Goal: Task Accomplishment & Management: Manage account settings

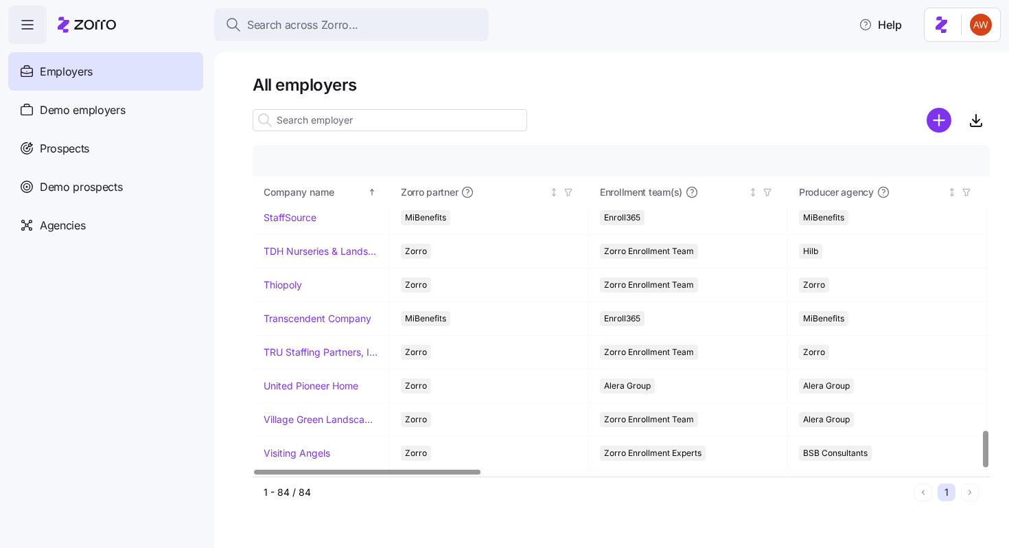
scroll to position [2555, 0]
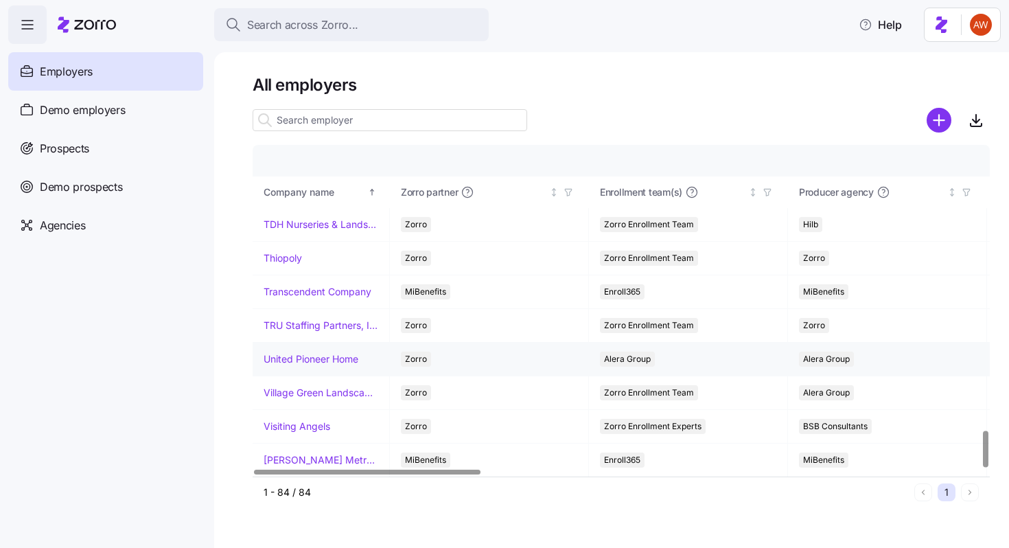
click at [311, 354] on link "United Pioneer Home" at bounding box center [310, 359] width 95 height 14
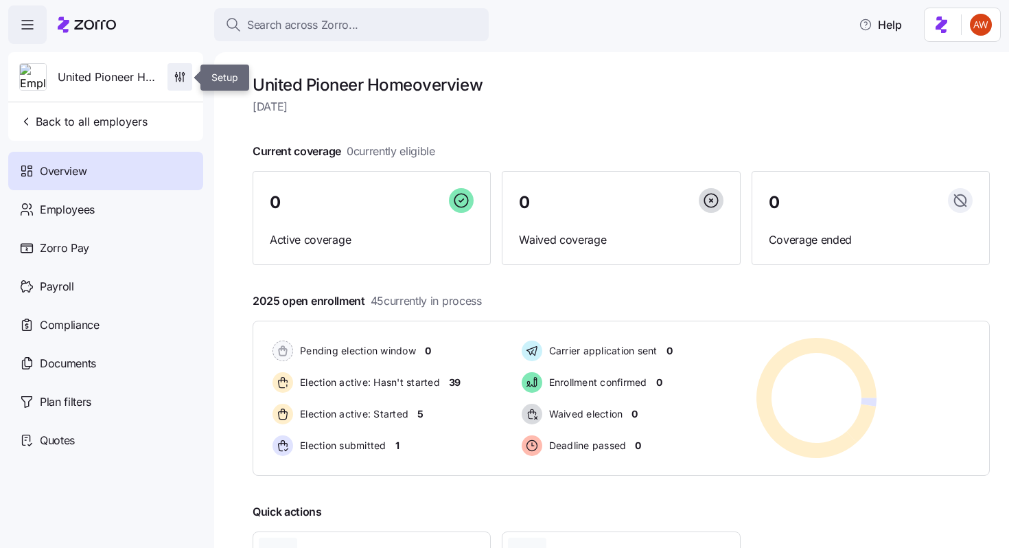
click at [174, 79] on icon "button" at bounding box center [180, 77] width 14 height 14
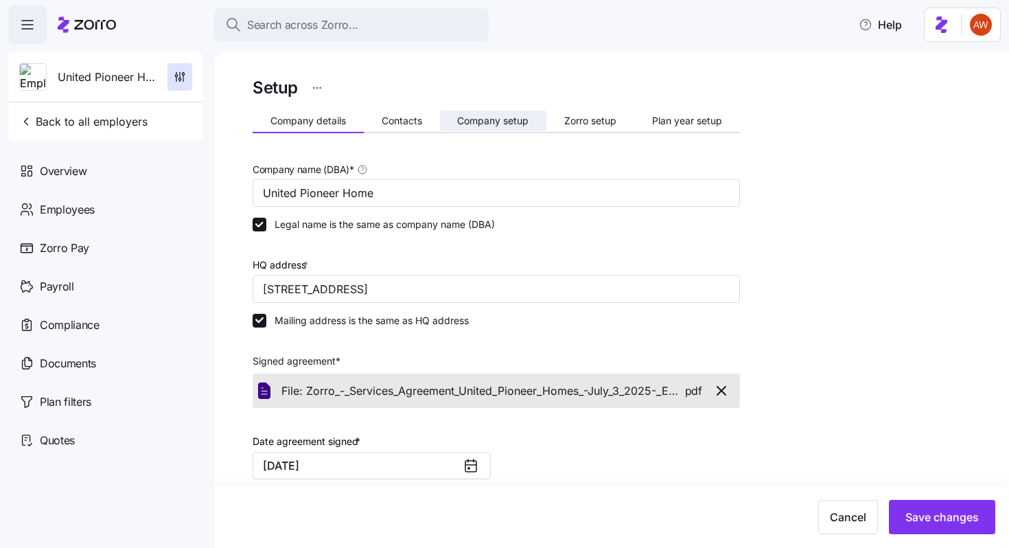
click at [482, 116] on span "Company setup" at bounding box center [492, 121] width 71 height 10
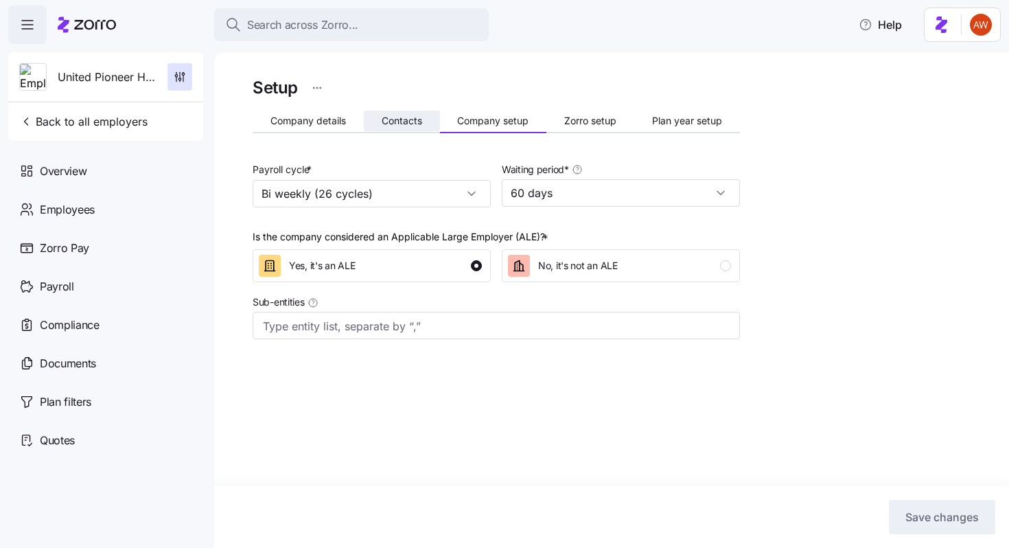
click at [411, 130] on button "Contacts" at bounding box center [402, 120] width 76 height 21
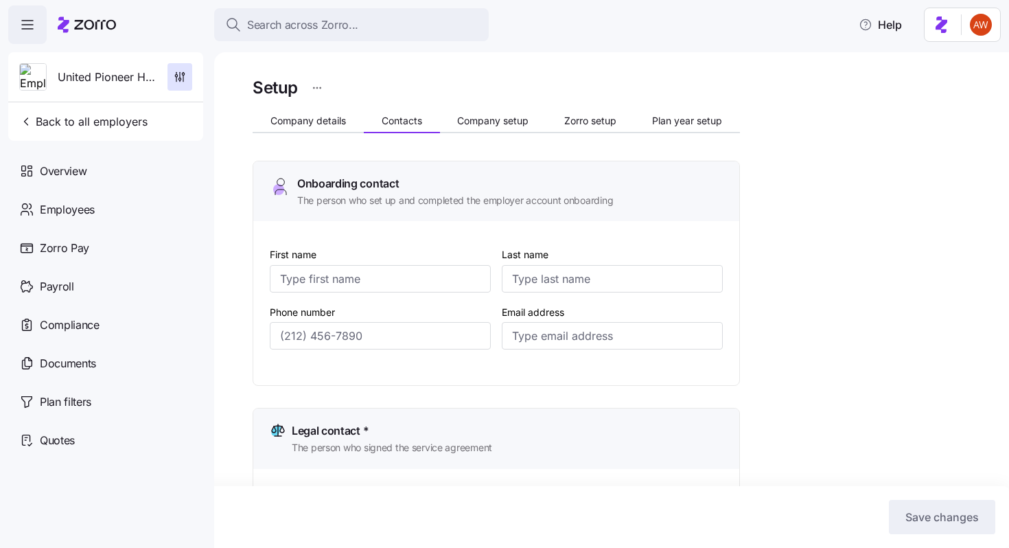
type input "[PERSON_NAME]"
type input "Quick"
type input "[EMAIL_ADDRESS][DOMAIN_NAME]"
type input "[PERSON_NAME]"
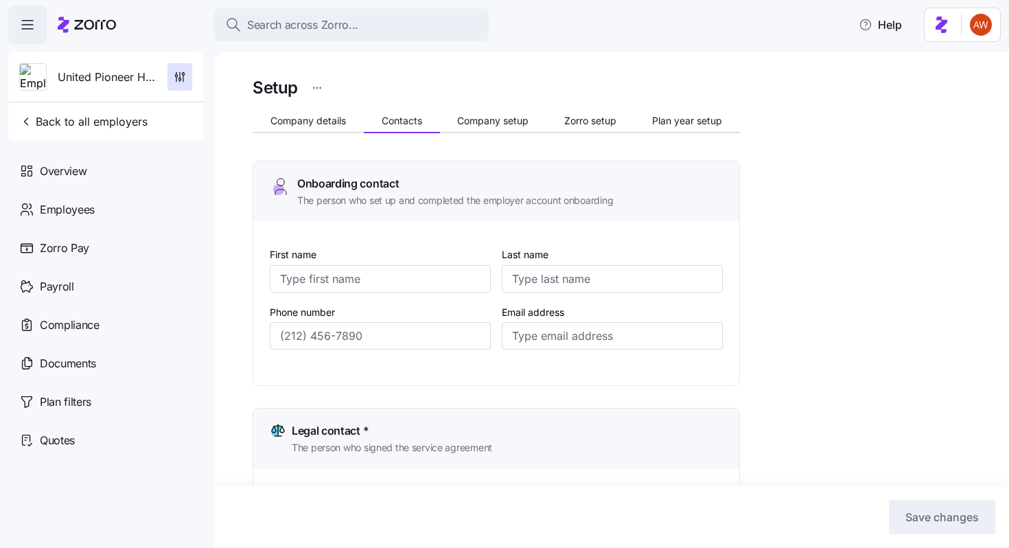
type input "[EMAIL_ADDRESS][DOMAIN_NAME]"
type input "[PERSON_NAME]"
type input "Quick"
type input "[EMAIL_ADDRESS][DOMAIN_NAME]"
type input "[PERSON_NAME]"
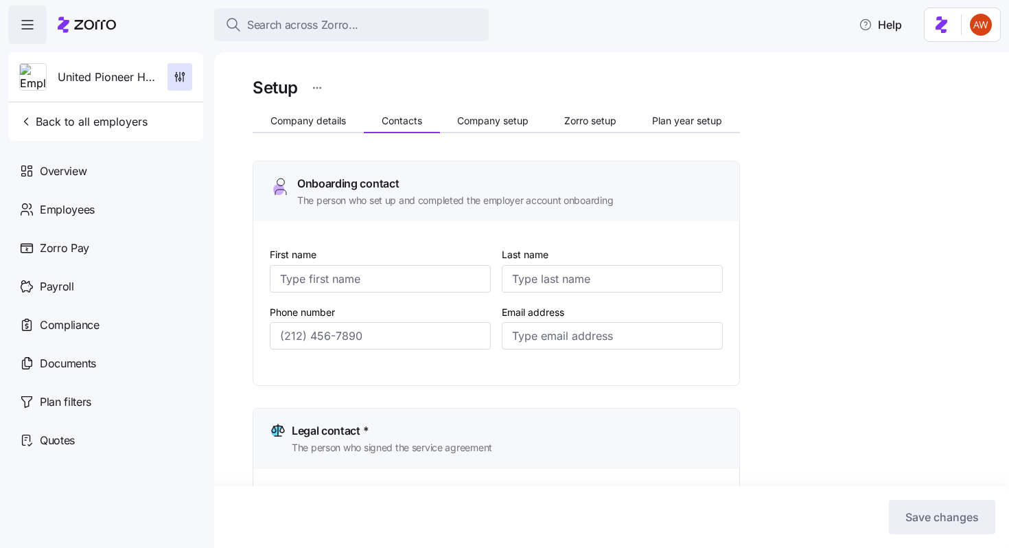
type input "[PERSON_NAME]"
type input "[EMAIL_ADDRESS][DOMAIN_NAME]"
type input "[PHONE_NUMBER]"
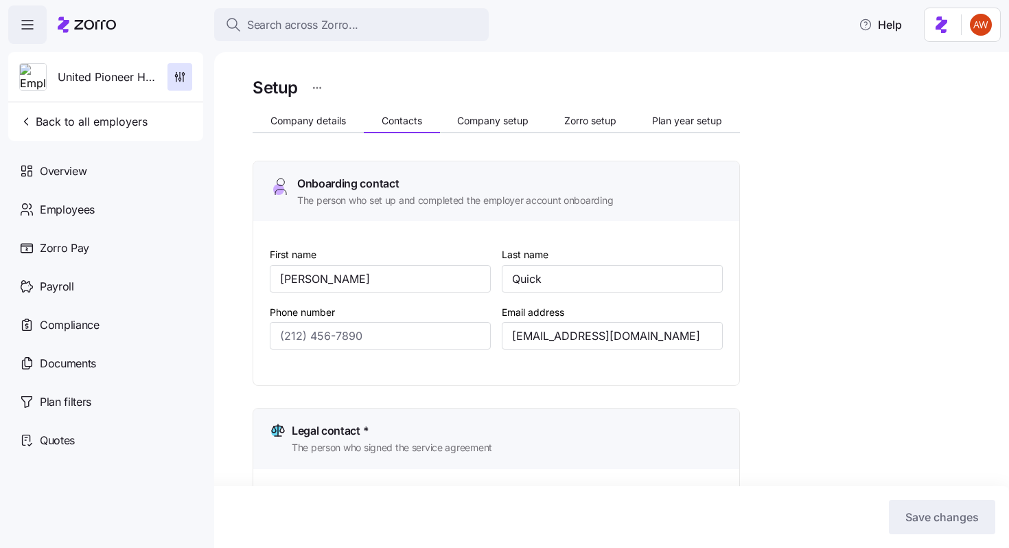
type input "[PHONE_NUMBER]"
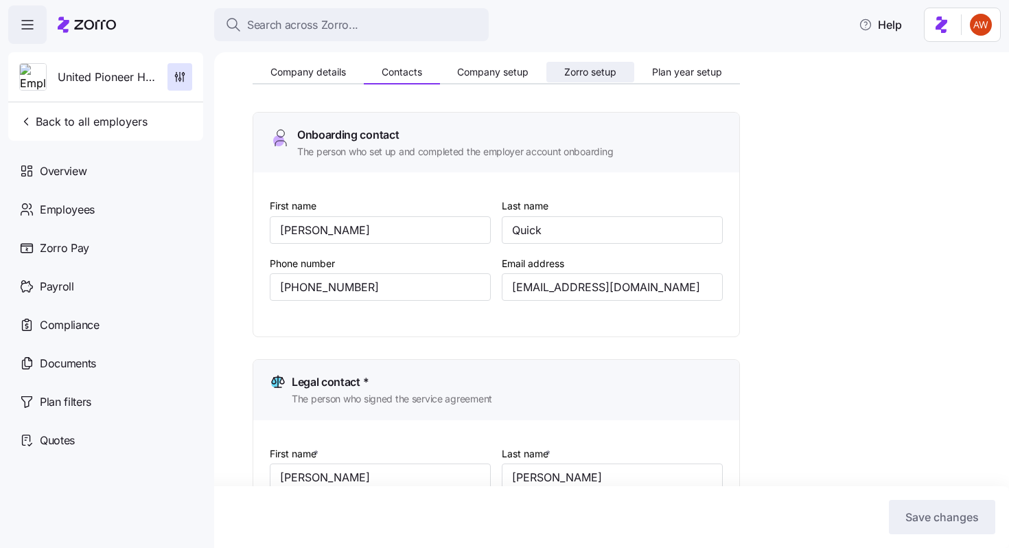
click at [595, 72] on span "Zorro setup" at bounding box center [590, 72] width 52 height 10
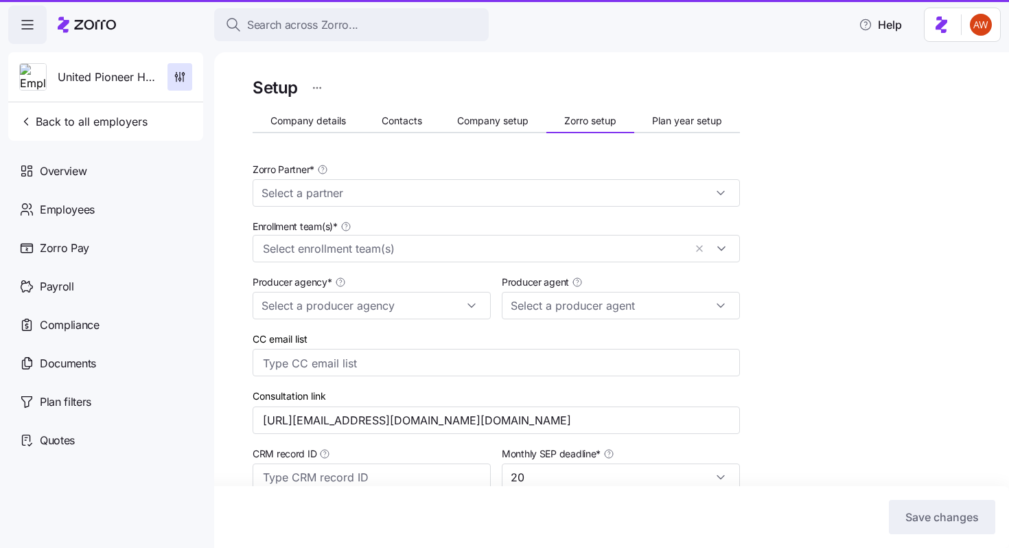
type input "Zorro"
type input "Alera Group"
type input "[PERSON_NAME] ([PERSON_NAME][EMAIL_ADDRESS][DOMAIN_NAME])"
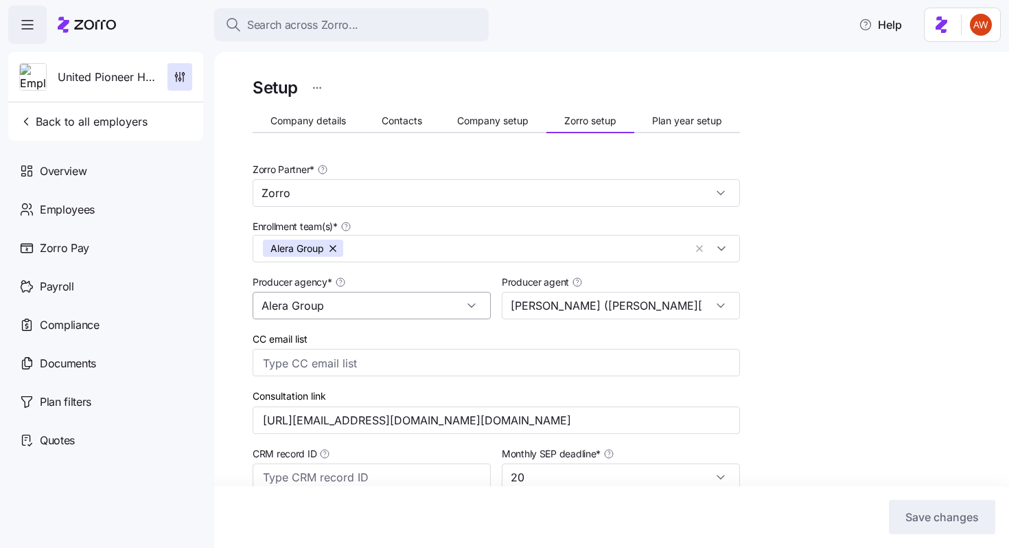
scroll to position [551, 0]
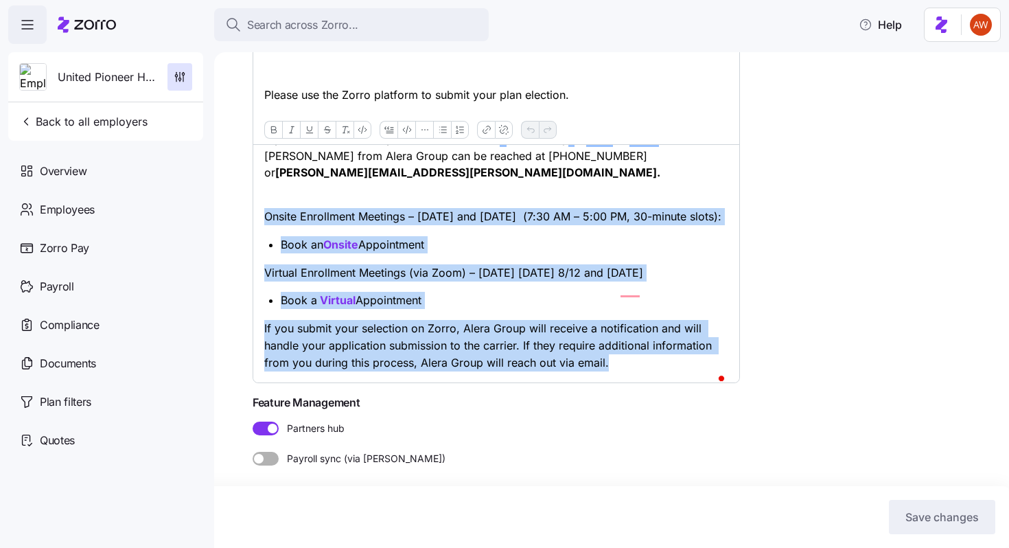
drag, startPoint x: 266, startPoint y: 199, endPoint x: 753, endPoint y: 449, distance: 547.7
click at [753, 449] on div "Setup Company details Contacts Company setup Zorro setup Plan year setup Zorro …" at bounding box center [620, 36] width 737 height 990
copy div "Onsite Enrollment Meetings – [DATE] and [DATE] (7:30 AM – 5:00 PM, 30-minute sl…"
click at [350, 246] on strong "Onsite" at bounding box center [340, 244] width 35 height 14
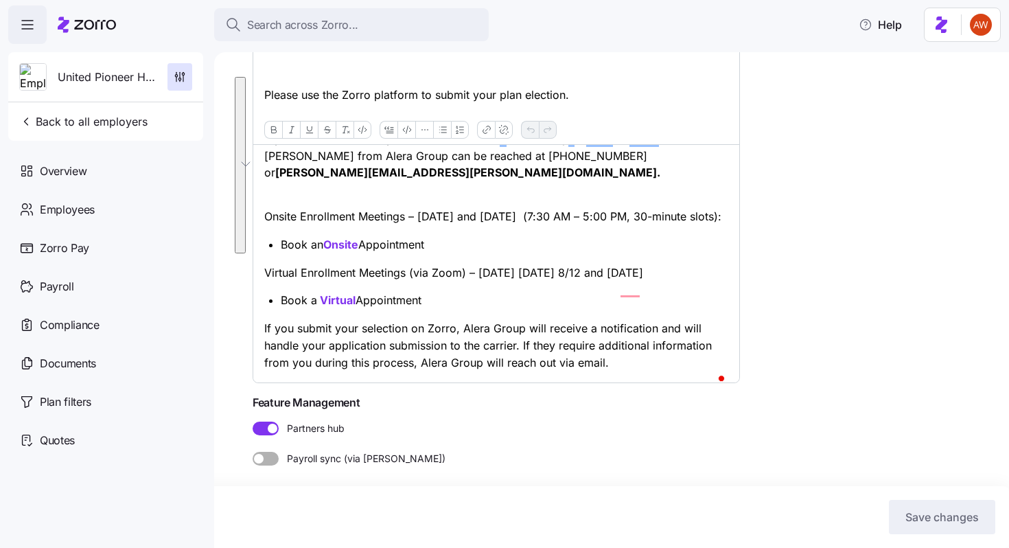
click at [442, 272] on p "Virtual Enrollment Meetings (via Zoom) – [DATE] [DATE] 8/12 and [DATE]" at bounding box center [496, 272] width 464 height 17
copy strong "Onsite"
copy strong "Virtual"
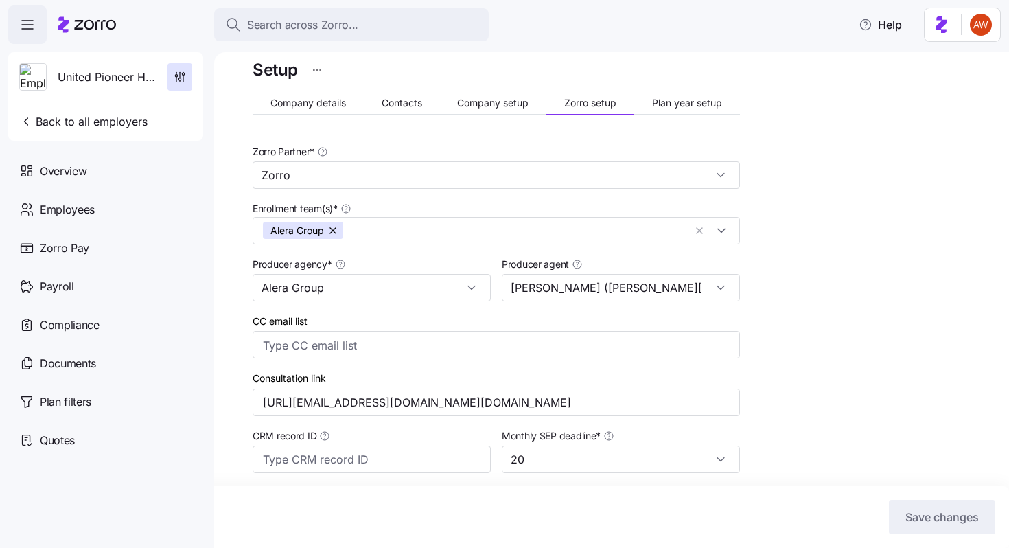
scroll to position [0, 0]
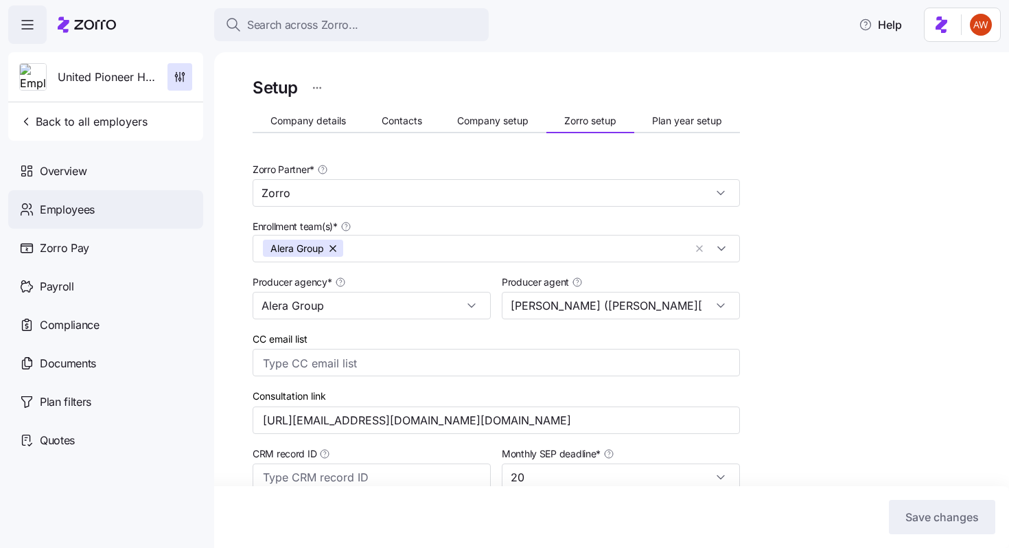
click at [99, 200] on div "Employees" at bounding box center [105, 209] width 195 height 38
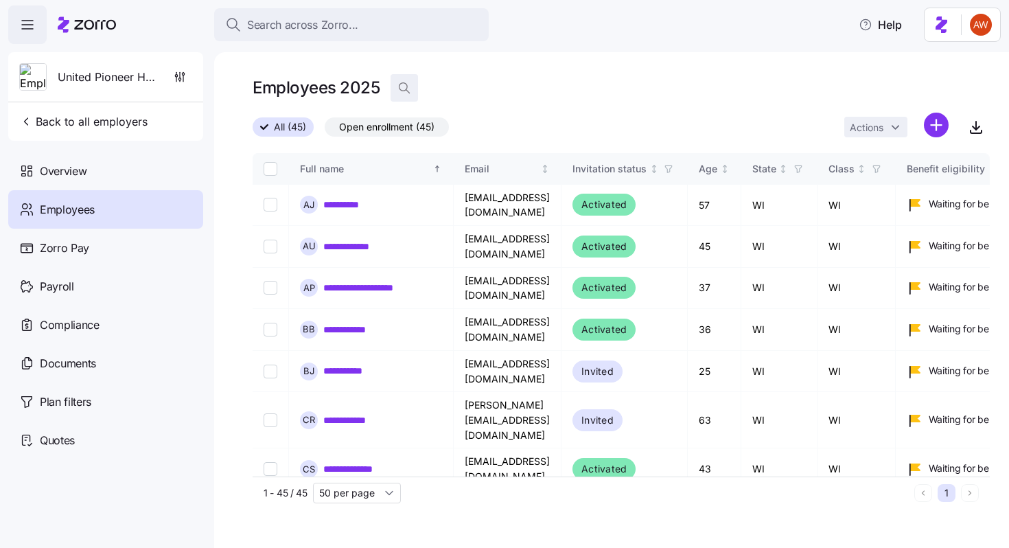
click at [406, 89] on icon "button" at bounding box center [404, 88] width 14 height 14
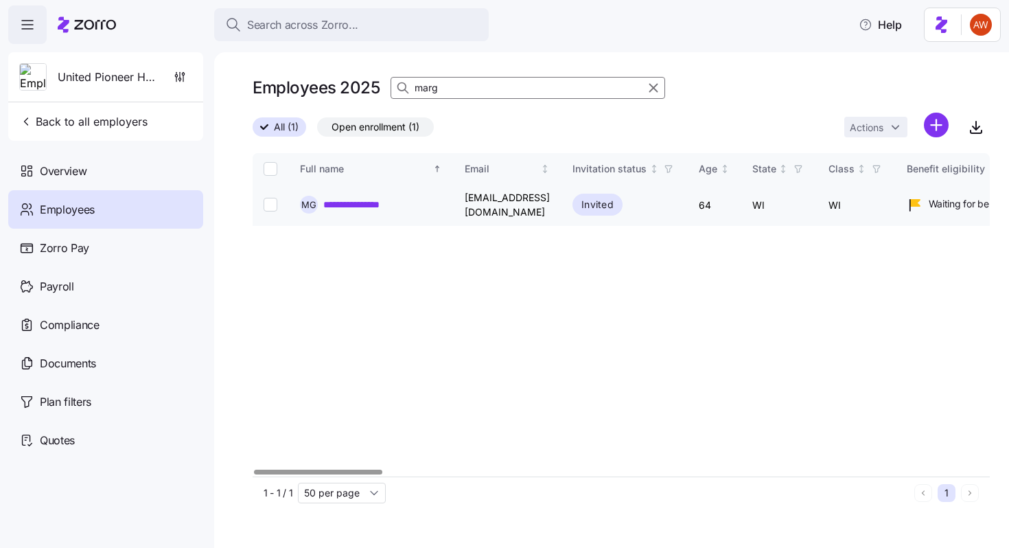
type input "marg"
click at [387, 202] on link "**********" at bounding box center [365, 205] width 85 height 14
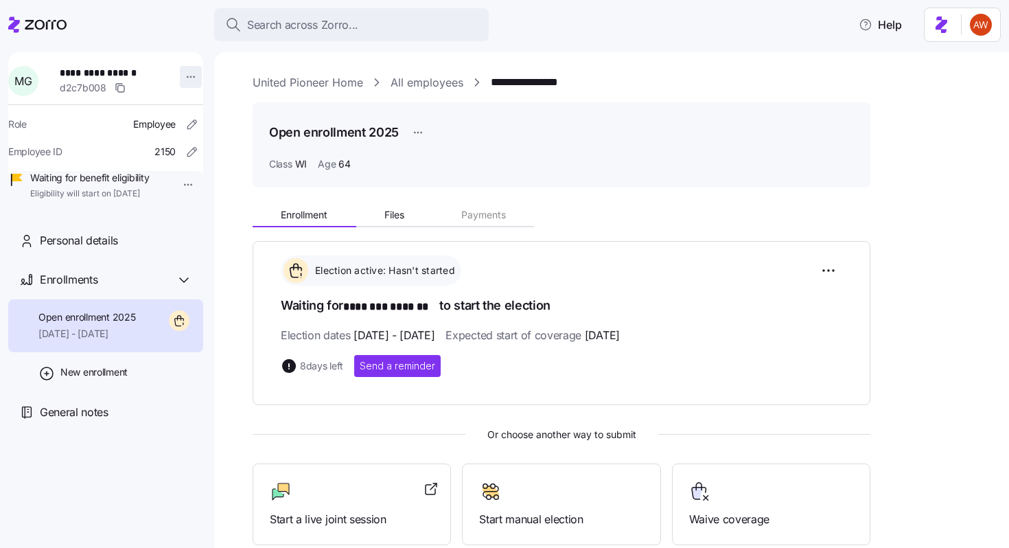
click at [190, 77] on html "**********" at bounding box center [504, 269] width 1009 height 539
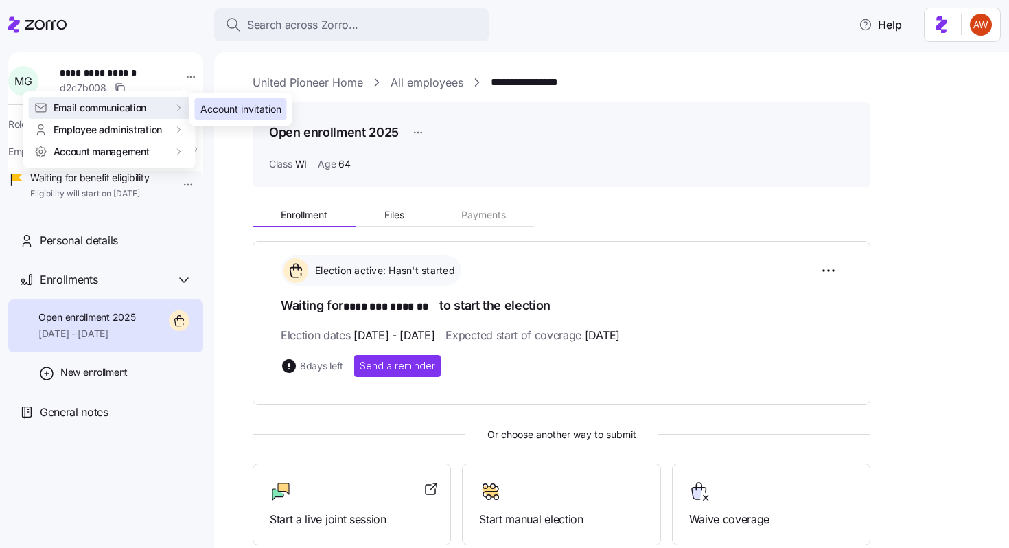
click at [204, 113] on div "Account invitation" at bounding box center [240, 109] width 81 height 15
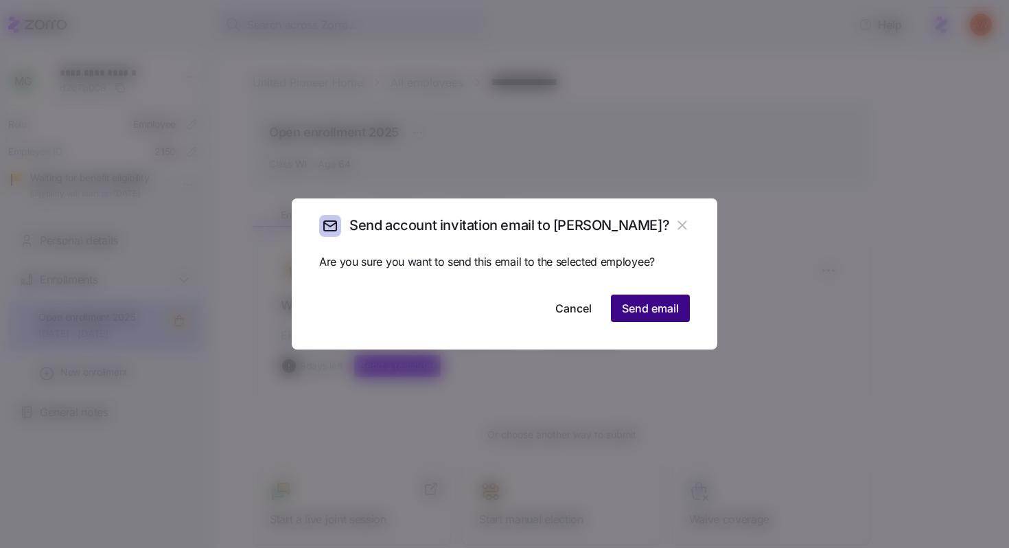
click at [648, 304] on span "Send email" at bounding box center [650, 308] width 57 height 16
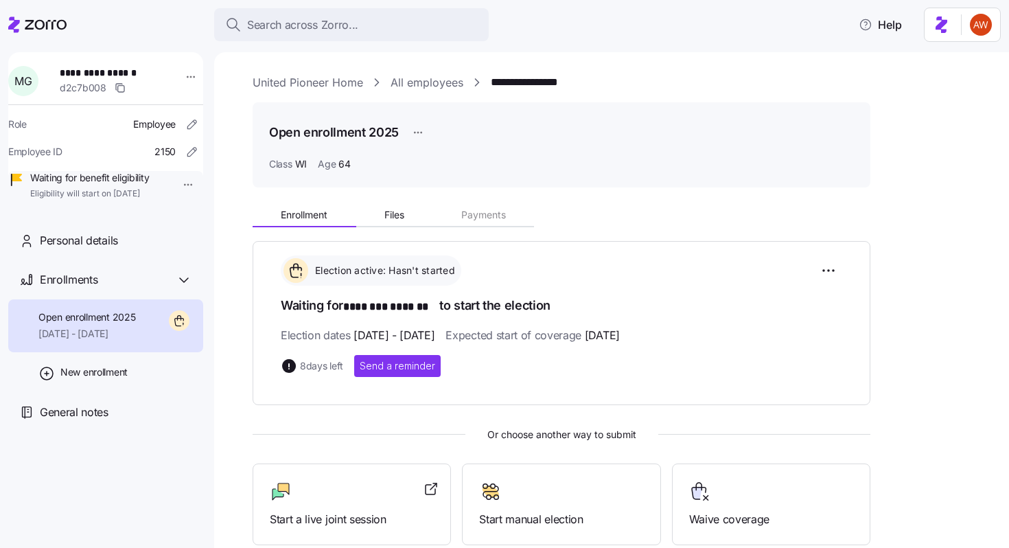
click at [274, 84] on link "United Pioneer Home" at bounding box center [307, 82] width 110 height 17
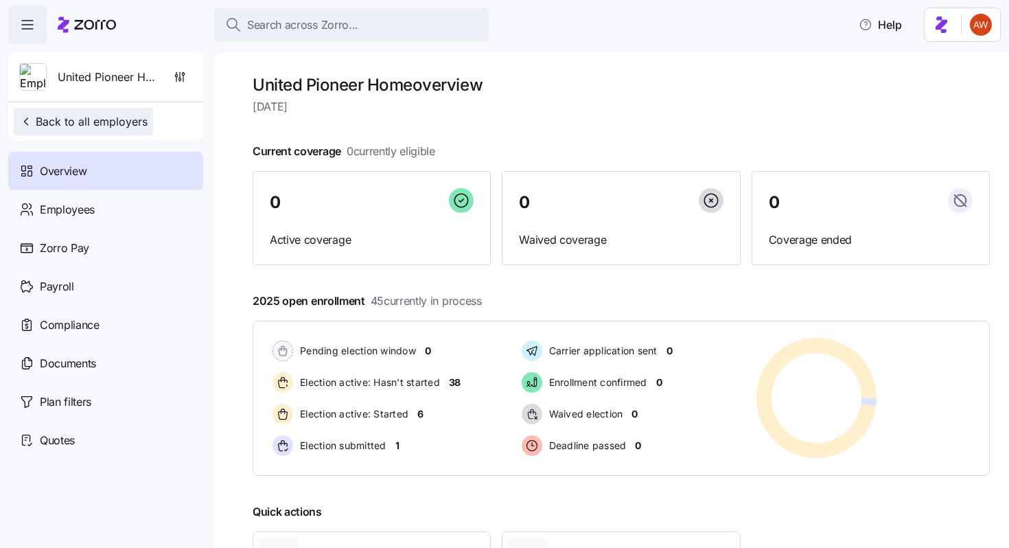
click at [117, 123] on span "Back to all employers" at bounding box center [83, 121] width 128 height 16
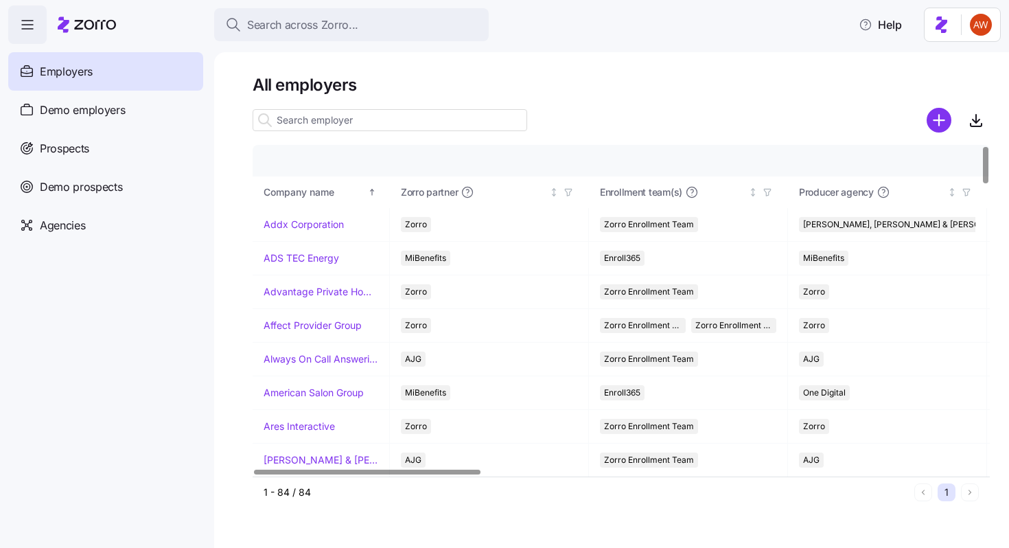
click at [309, 123] on input at bounding box center [389, 120] width 274 height 22
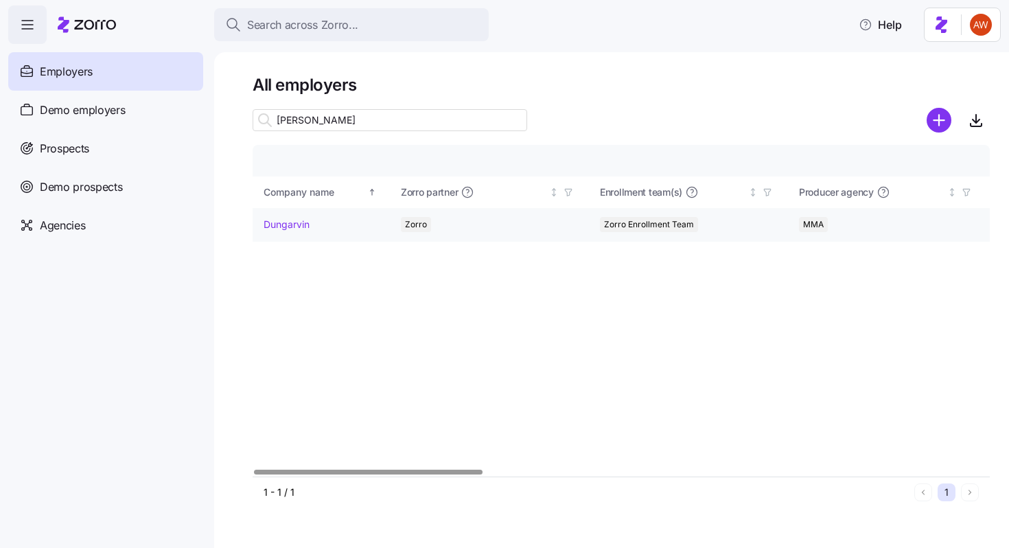
type input "[PERSON_NAME]"
click at [294, 223] on link "Dungarvin" at bounding box center [286, 224] width 46 height 14
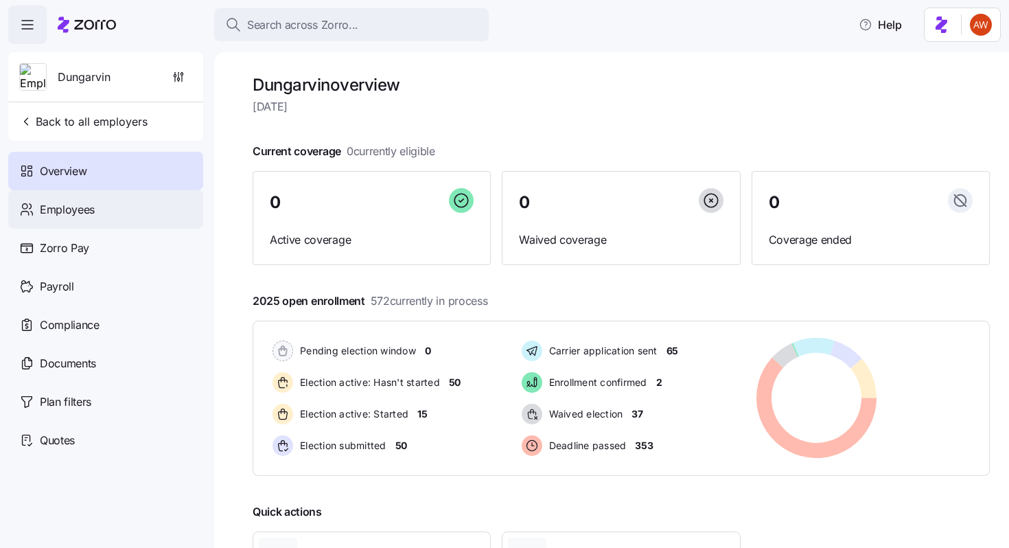
click at [94, 217] on div "Employees" at bounding box center [105, 209] width 195 height 38
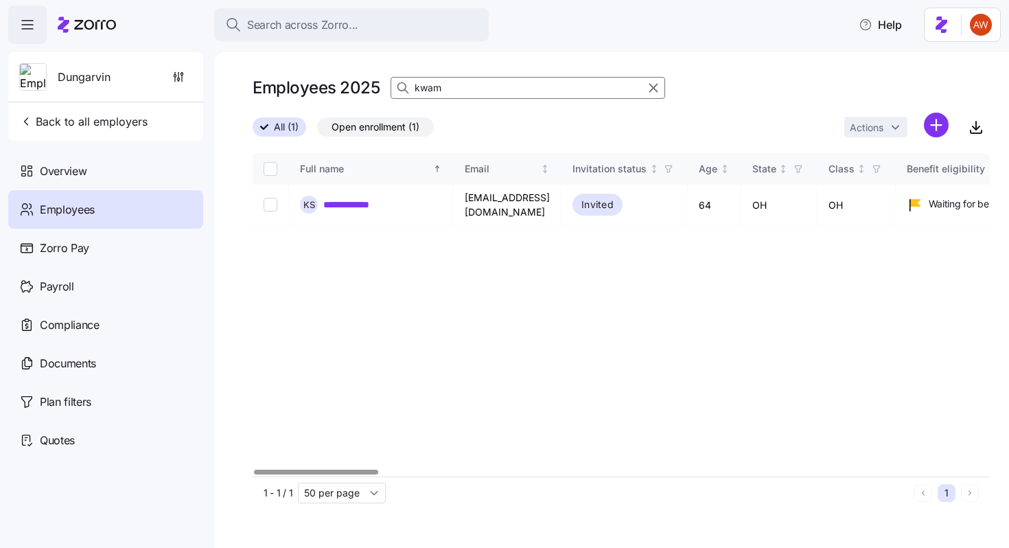
drag, startPoint x: 466, startPoint y: 91, endPoint x: 330, endPoint y: 91, distance: 135.9
click at [331, 91] on div "Employees 2025 kwam" at bounding box center [458, 87] width 412 height 27
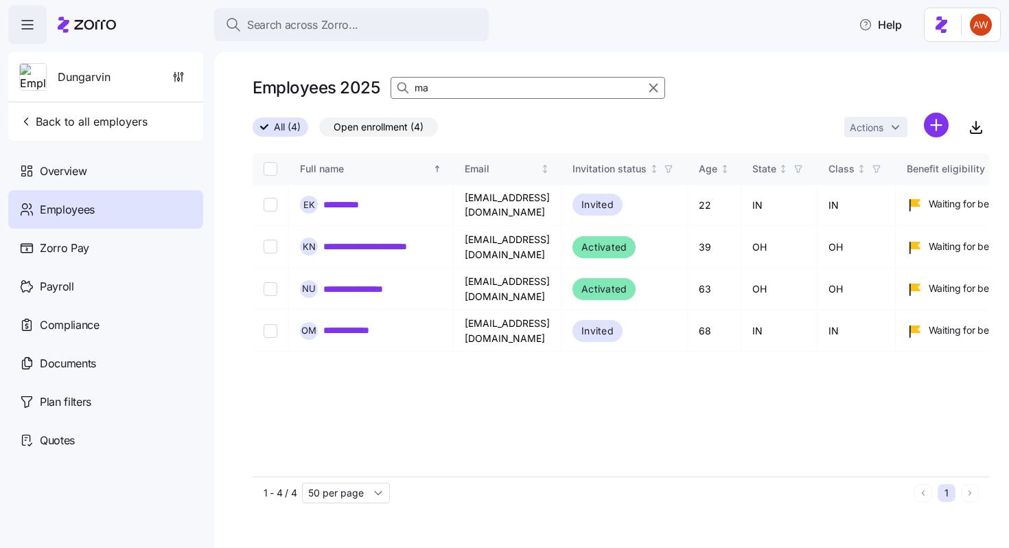
type input "m"
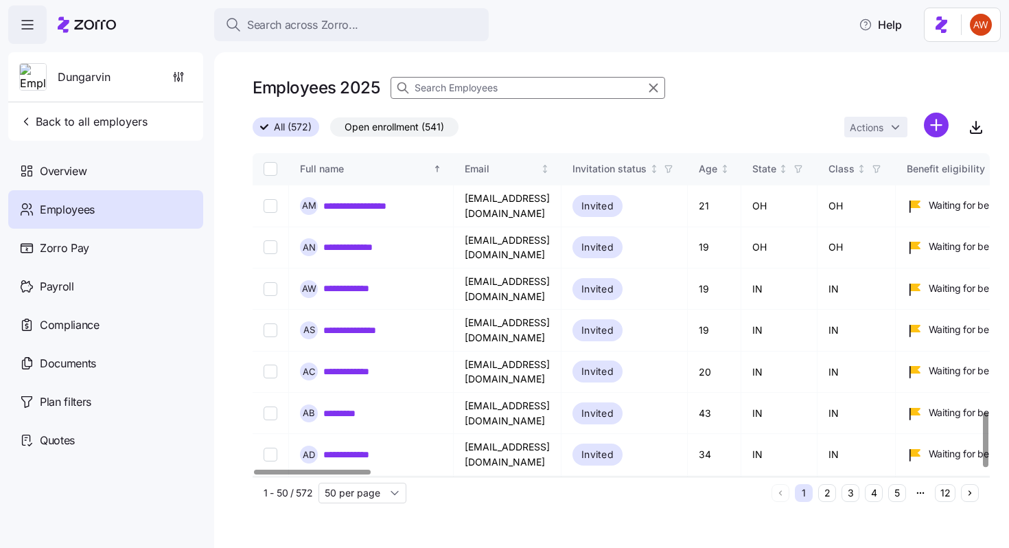
scroll to position [1522, 0]
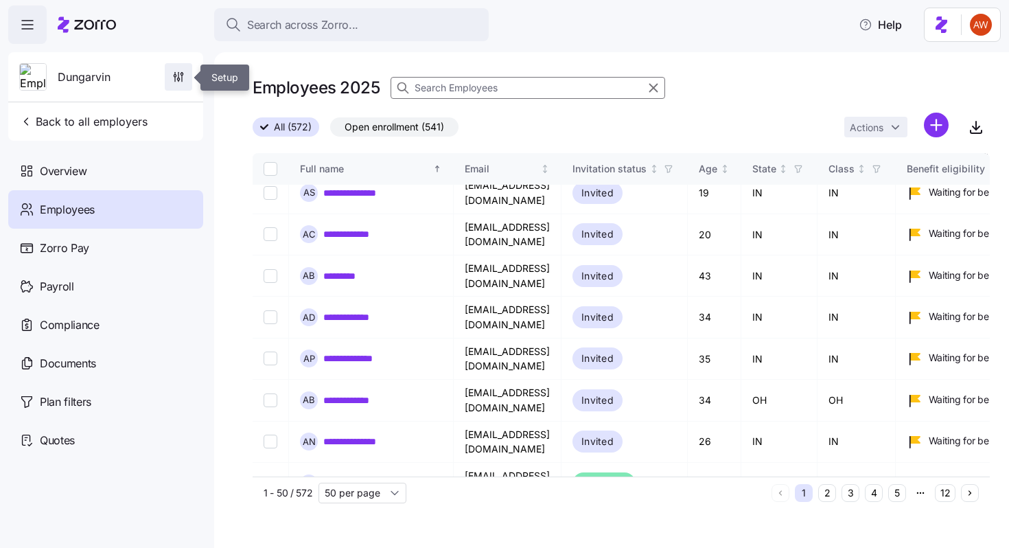
click at [171, 82] on span "button" at bounding box center [178, 77] width 26 height 26
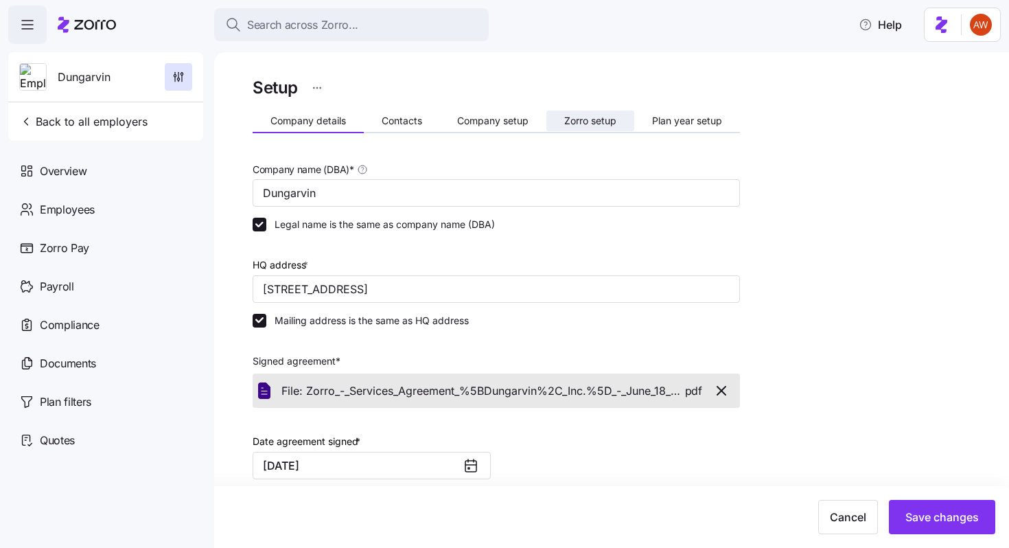
click at [585, 121] on span "Zorro setup" at bounding box center [590, 121] width 52 height 10
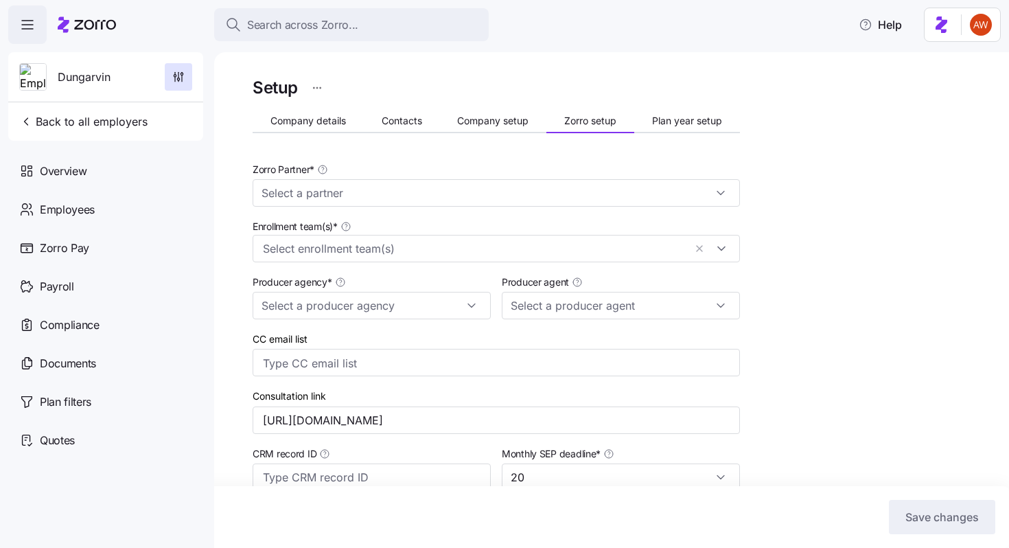
type input "[PERSON_NAME] ([PERSON_NAME][EMAIL_ADDRESS][PERSON_NAME][DOMAIN_NAME])"
type input "Zorro"
type input "MMA"
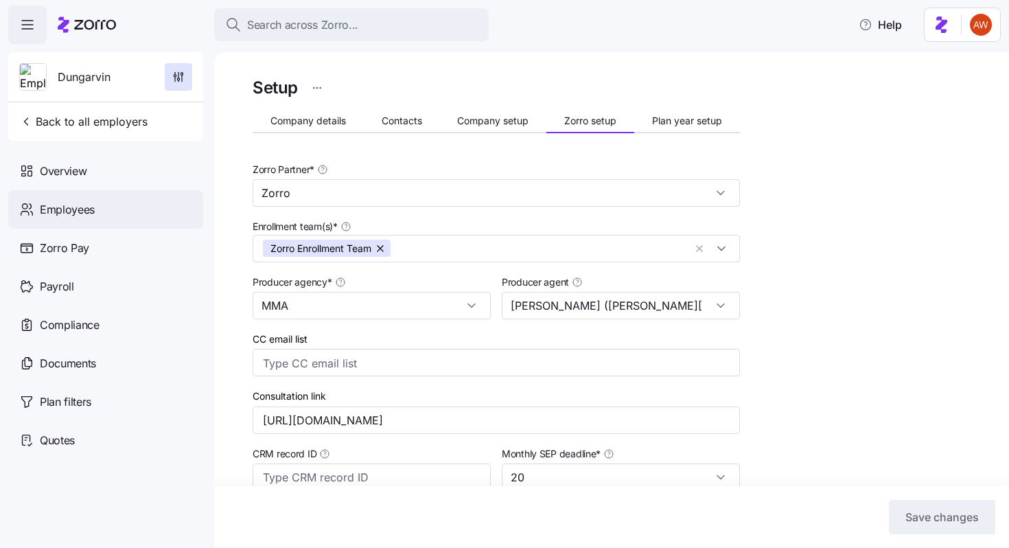
click at [97, 200] on div "Employees" at bounding box center [105, 209] width 195 height 38
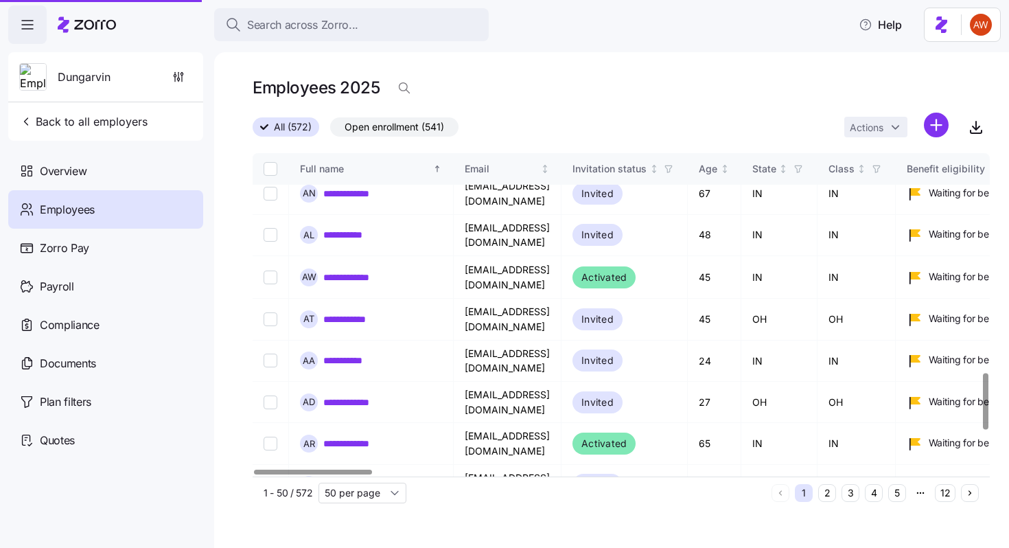
scroll to position [1522, 0]
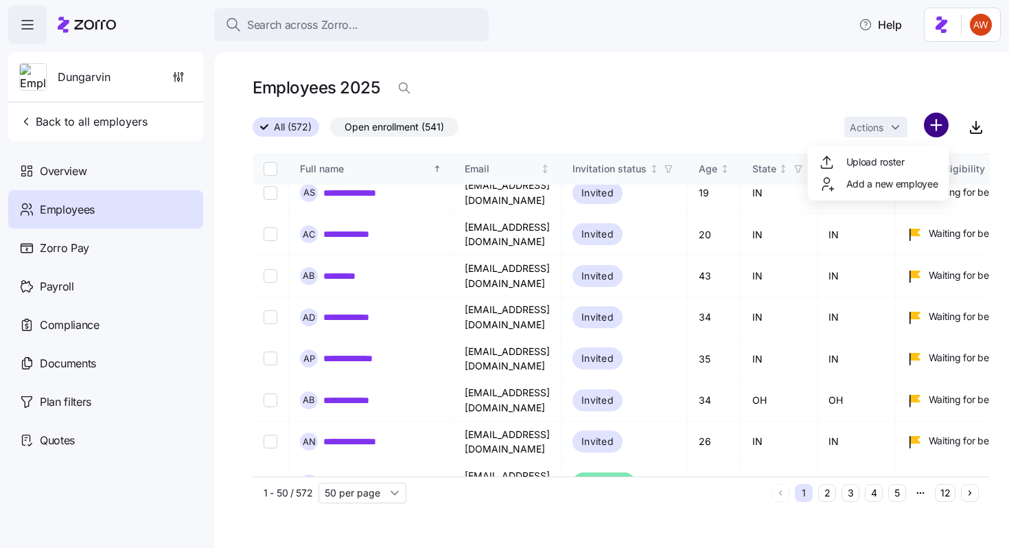
click at [939, 126] on html "**********" at bounding box center [504, 269] width 1009 height 539
click at [904, 154] on div "Upload roster" at bounding box center [862, 162] width 86 height 16
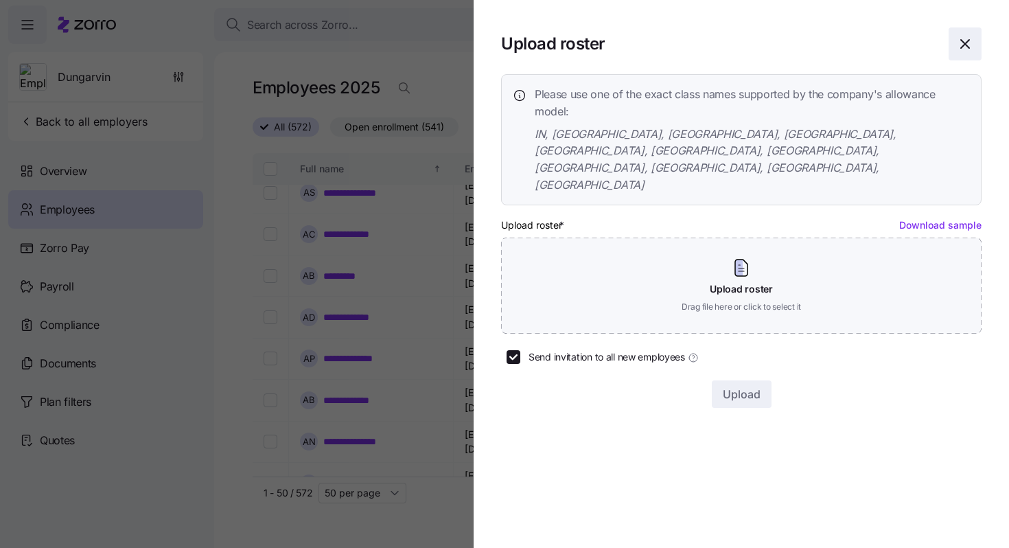
click at [960, 47] on icon "button" at bounding box center [964, 44] width 16 height 16
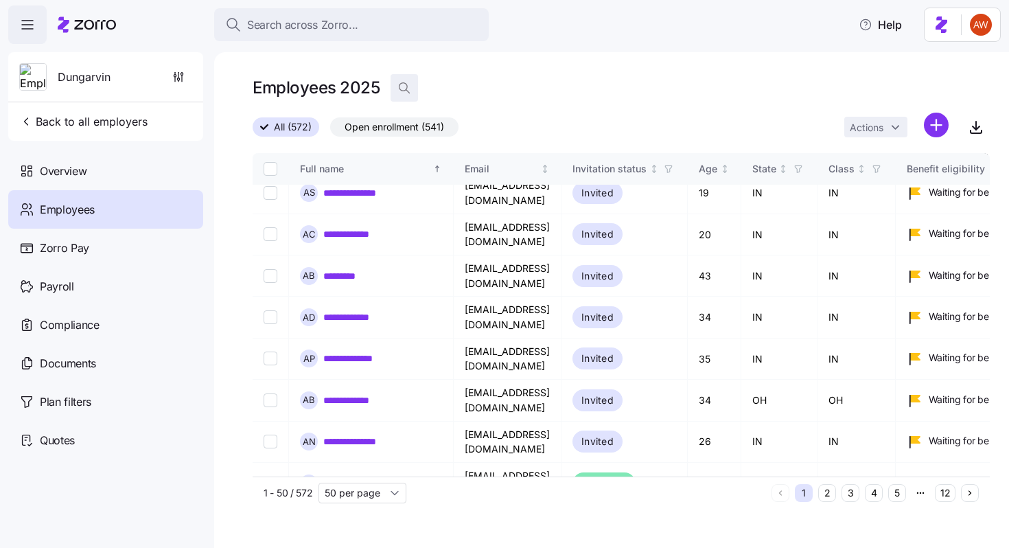
click at [403, 81] on span "button" at bounding box center [404, 88] width 26 height 26
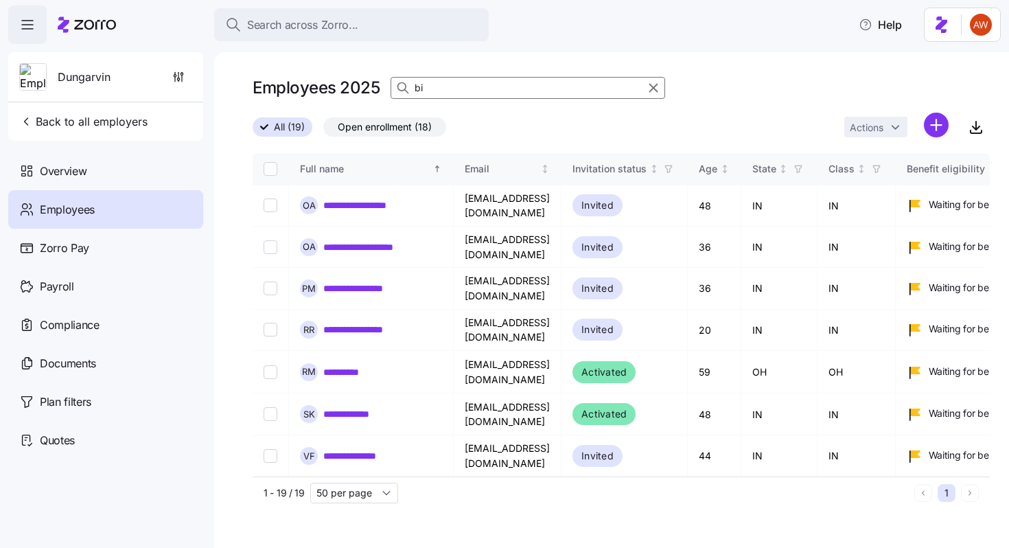
scroll to position [388, 0]
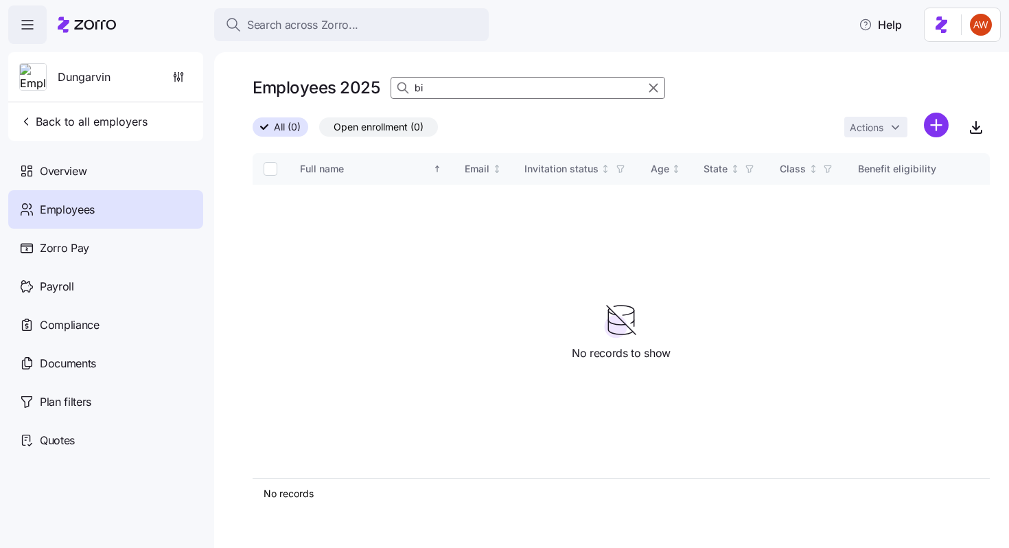
type input "b"
type input "makom"
click at [180, 71] on icon "button" at bounding box center [179, 77] width 14 height 14
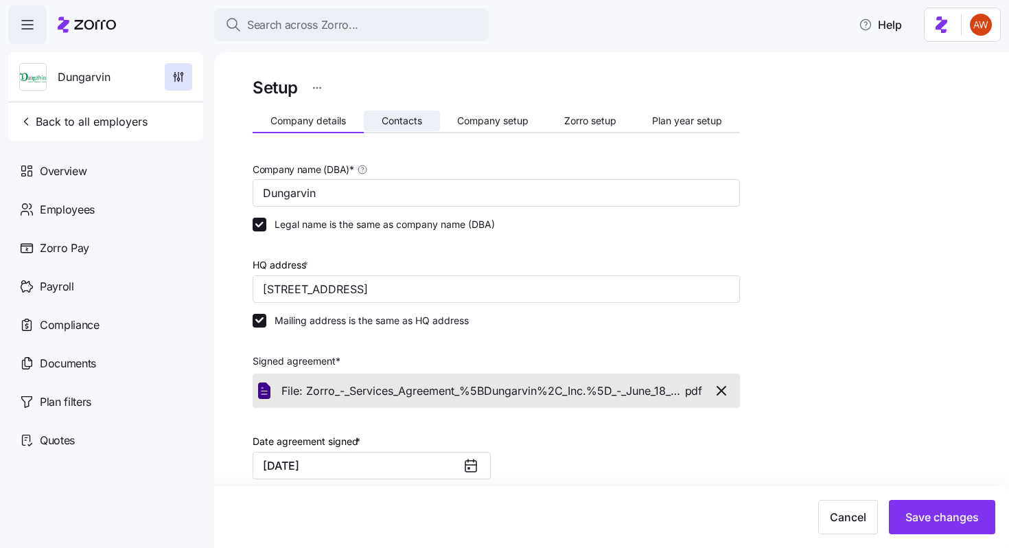
click at [393, 121] on span "Contacts" at bounding box center [401, 121] width 40 height 10
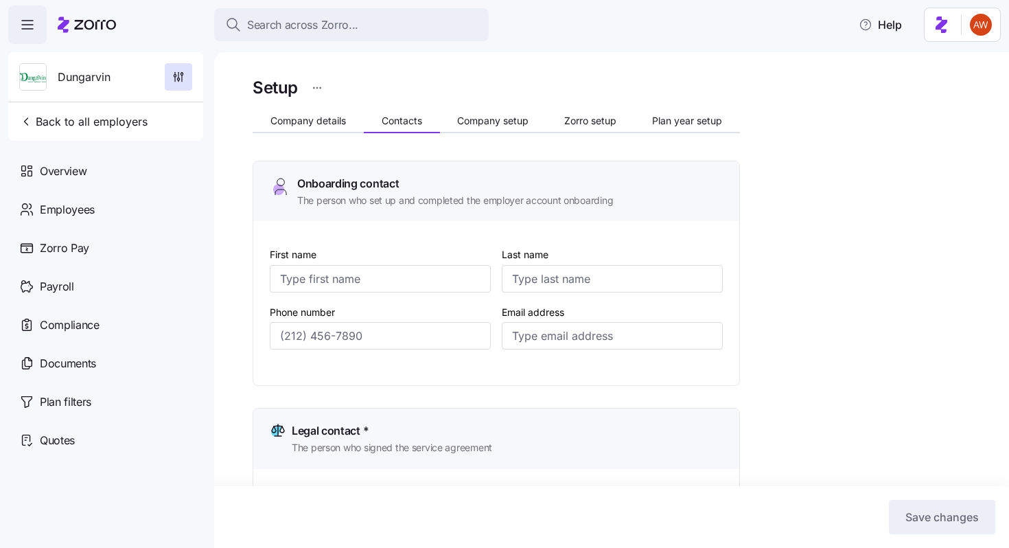
type input "[PERSON_NAME]"
type input "[EMAIL_ADDRESS][DOMAIN_NAME]"
type input "[PERSON_NAME]"
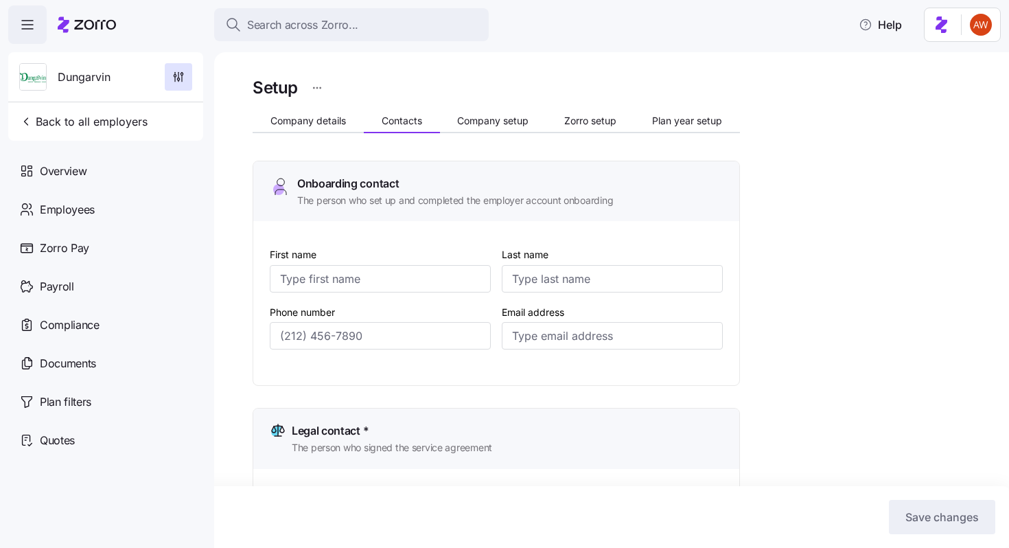
type input "[EMAIL_ADDRESS][DOMAIN_NAME]"
type input "[PERSON_NAME]"
type input "[EMAIL_ADDRESS][DOMAIN_NAME]"
type input "[PERSON_NAME]"
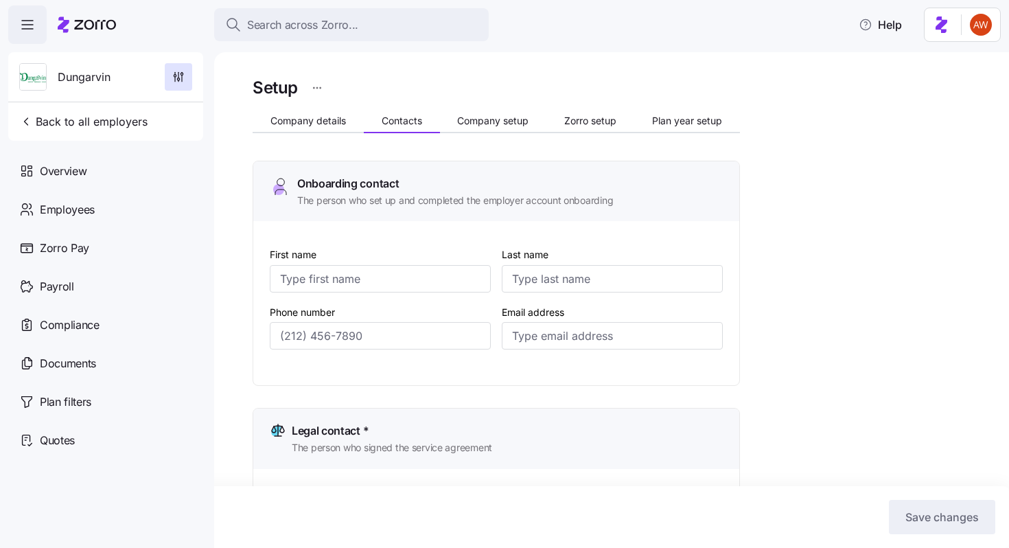
type input "[PERSON_NAME]"
type input "[EMAIL_ADDRESS][DOMAIN_NAME]"
type input "[PHONE_NUMBER]"
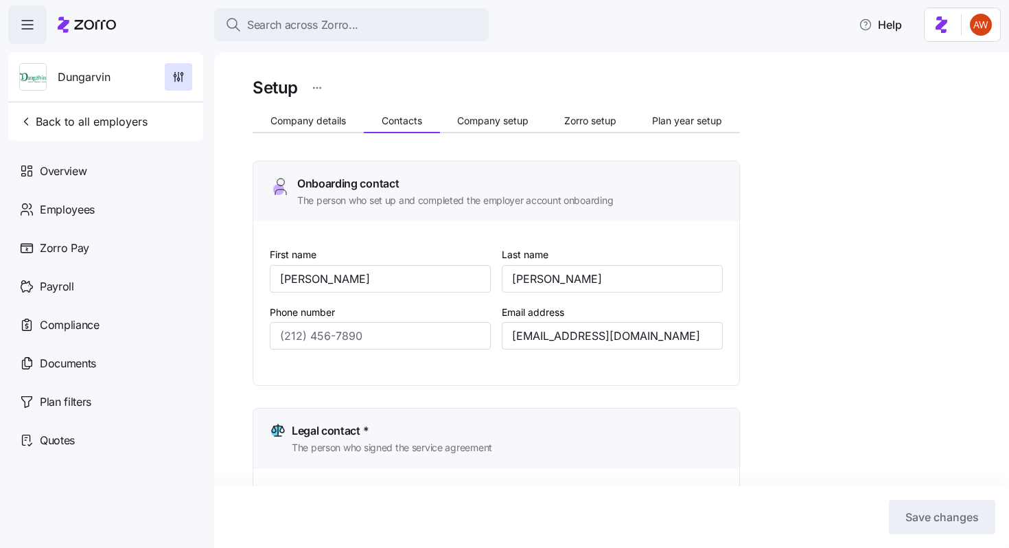
type input "[PHONE_NUMBER]"
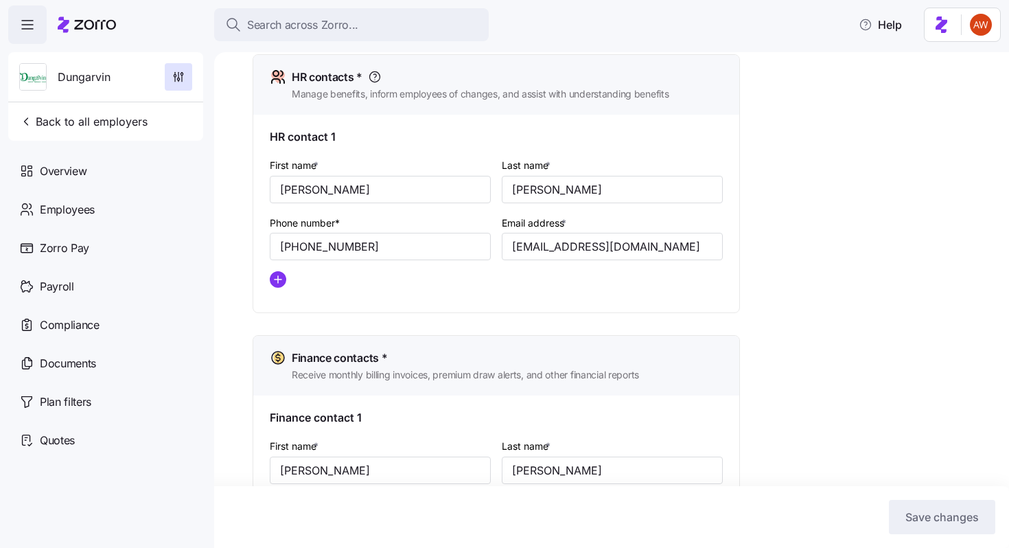
scroll to position [598, 0]
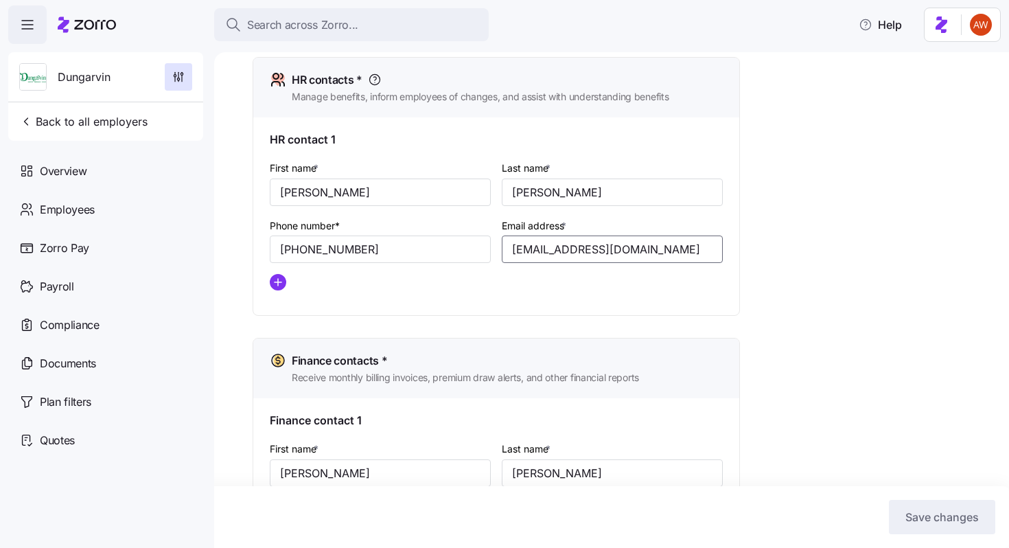
drag, startPoint x: 666, startPoint y: 250, endPoint x: 494, endPoint y: 261, distance: 171.9
click at [494, 261] on div "First name * [PERSON_NAME] Last name * [PERSON_NAME] Phone number* [PHONE_NUMBE…" at bounding box center [496, 230] width 464 height 153
click at [368, 139] on div "HR contact 1" at bounding box center [496, 139] width 453 height 17
click at [127, 115] on span "Back to all employers" at bounding box center [83, 121] width 128 height 16
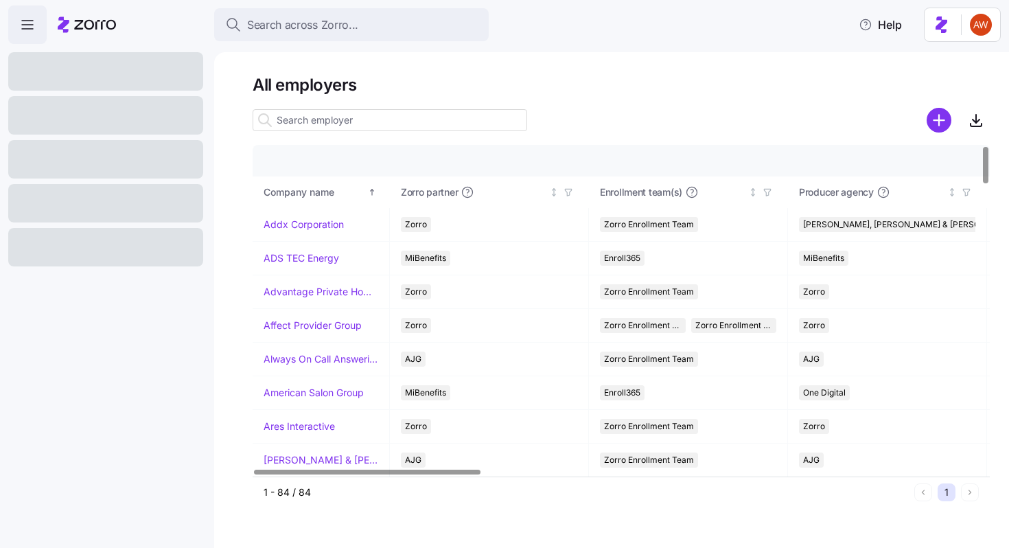
click at [332, 117] on input at bounding box center [389, 120] width 274 height 22
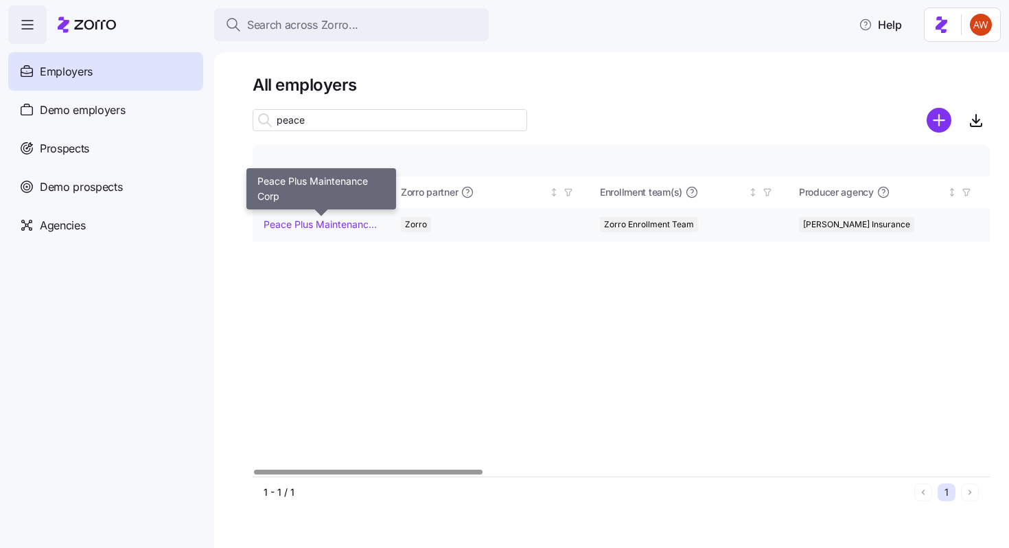
type input "peace"
click at [342, 224] on link "Peace Plus Maintenance Corp" at bounding box center [320, 224] width 115 height 14
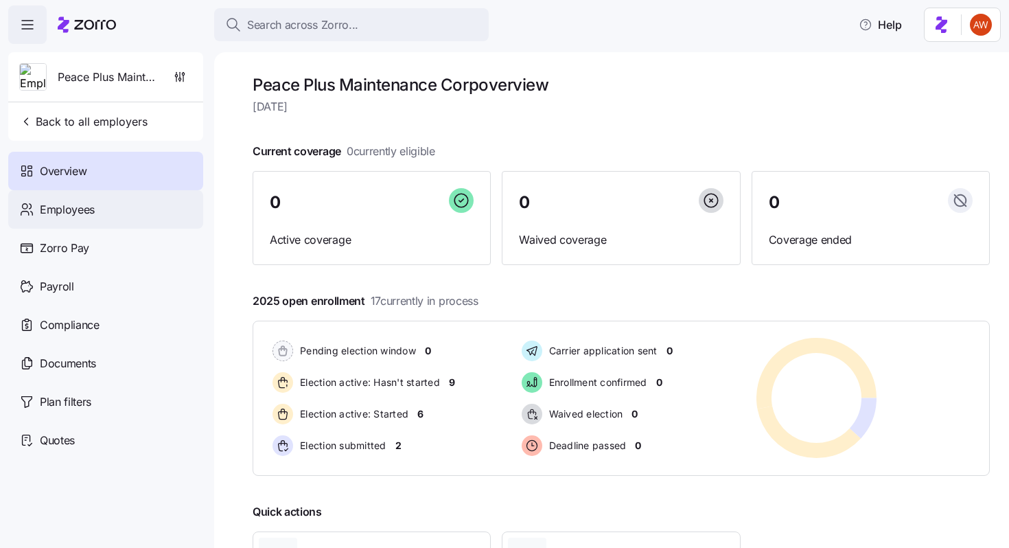
click at [89, 211] on span "Employees" at bounding box center [67, 209] width 55 height 17
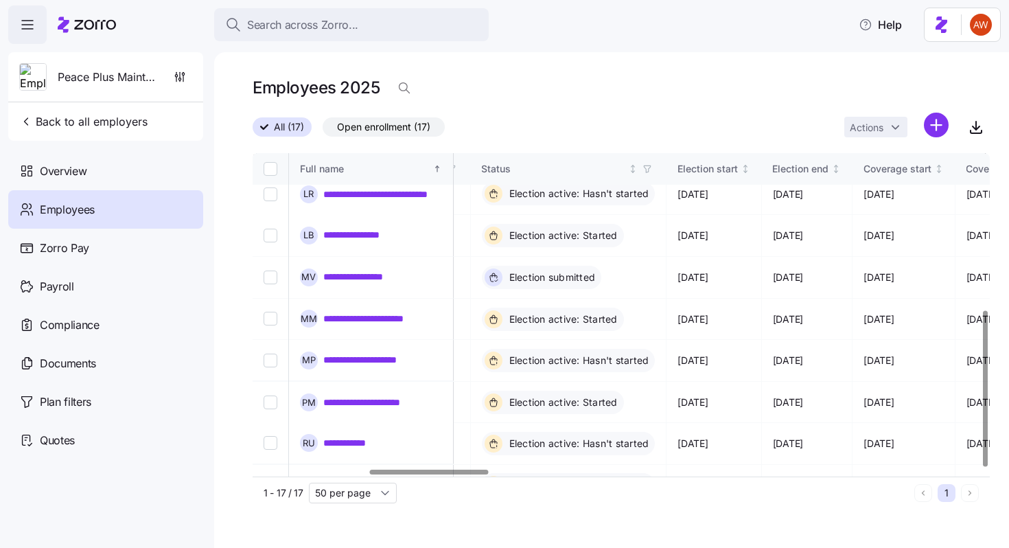
scroll to position [323, 716]
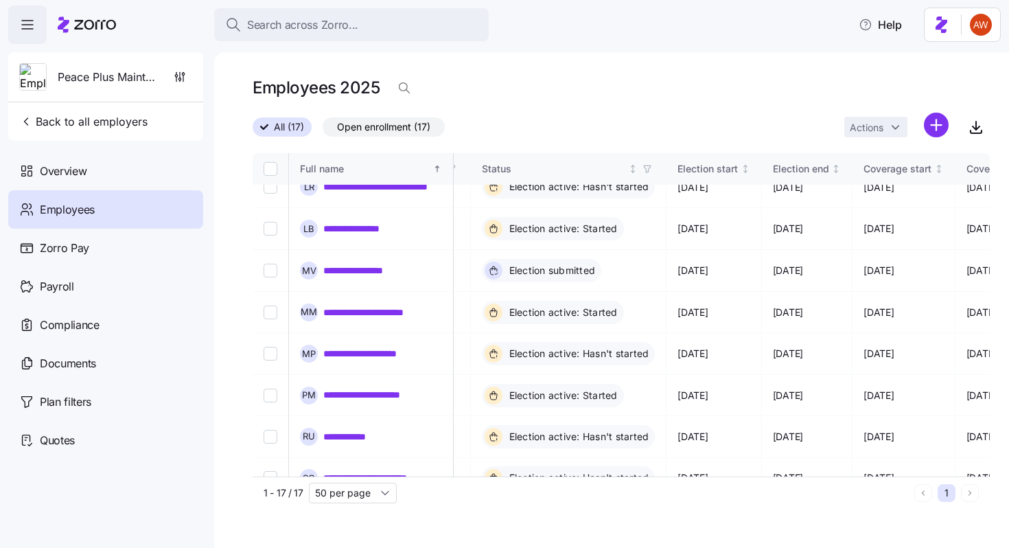
click at [80, 217] on span "Employees" at bounding box center [67, 209] width 55 height 17
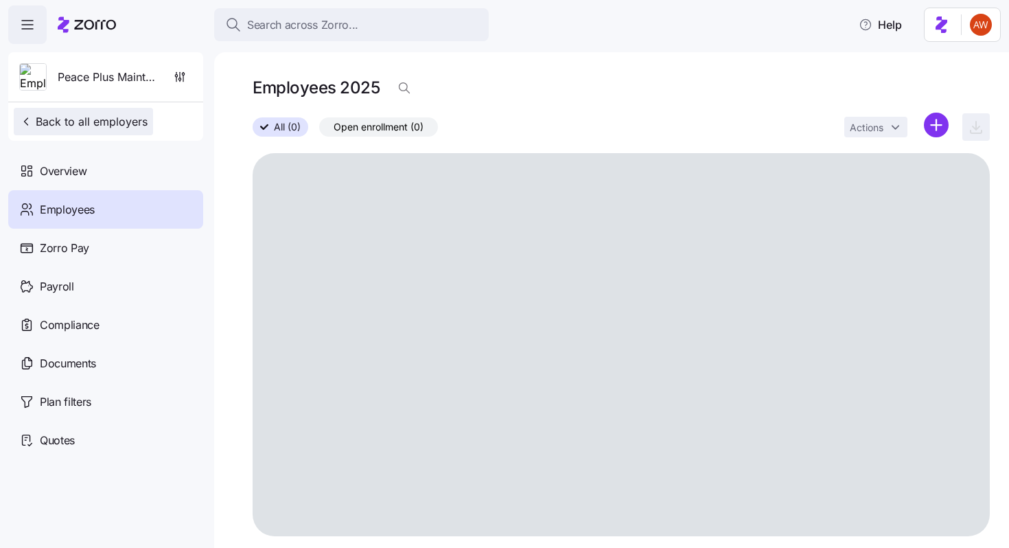
click at [77, 128] on span "Back to all employers" at bounding box center [83, 121] width 128 height 16
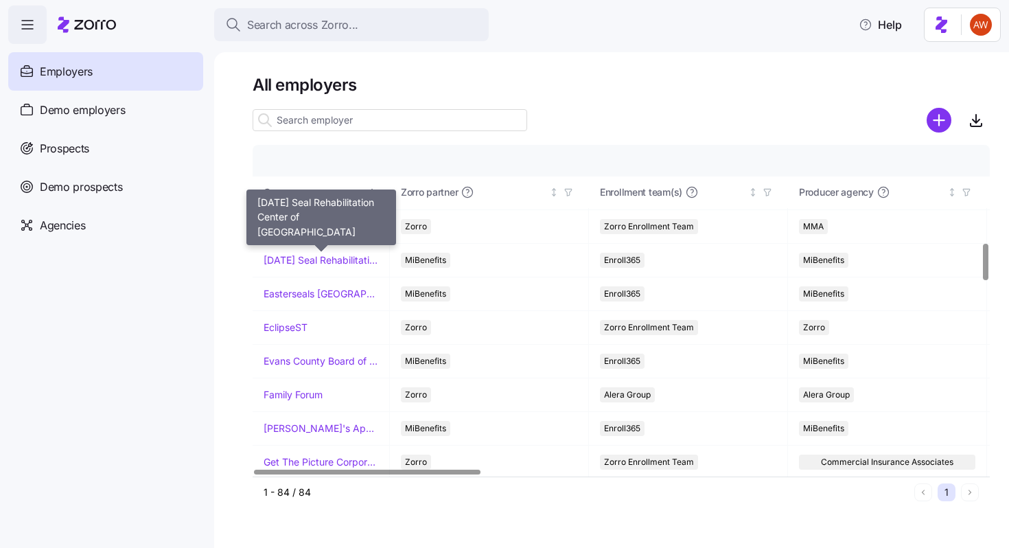
scroll to position [858, 0]
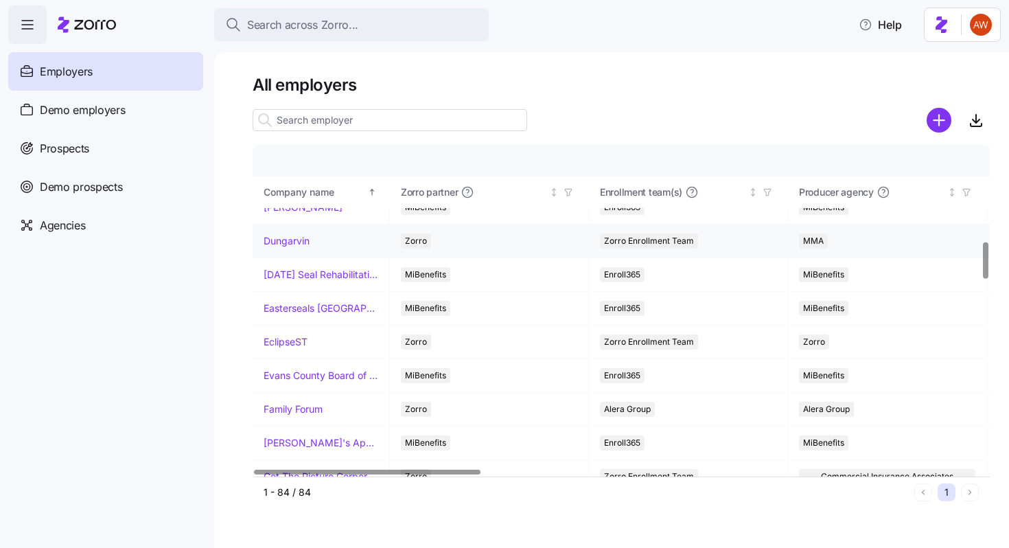
click at [285, 239] on link "Dungarvin" at bounding box center [286, 241] width 46 height 14
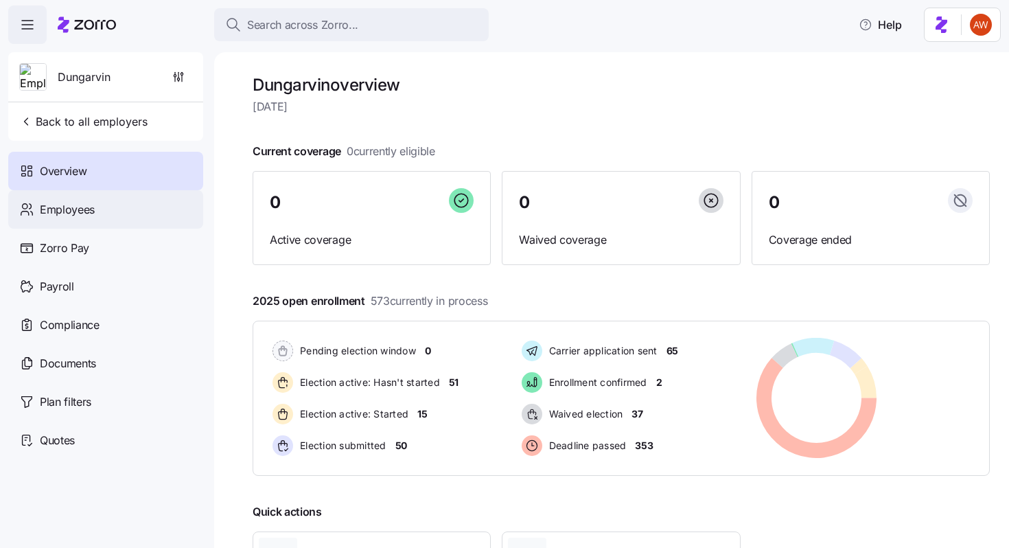
click at [82, 224] on div "Employees" at bounding box center [105, 209] width 195 height 38
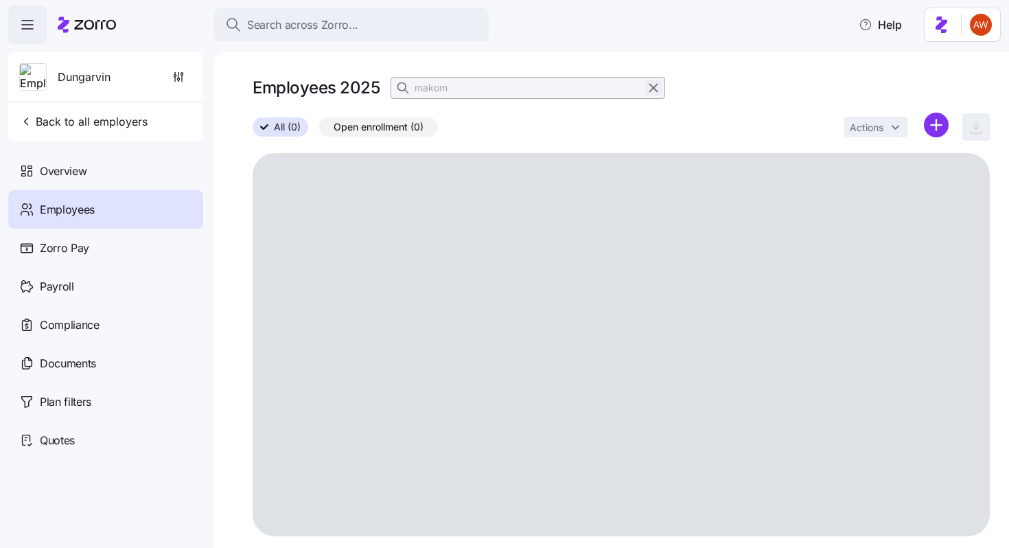
click at [657, 87] on icon "button" at bounding box center [653, 88] width 15 height 16
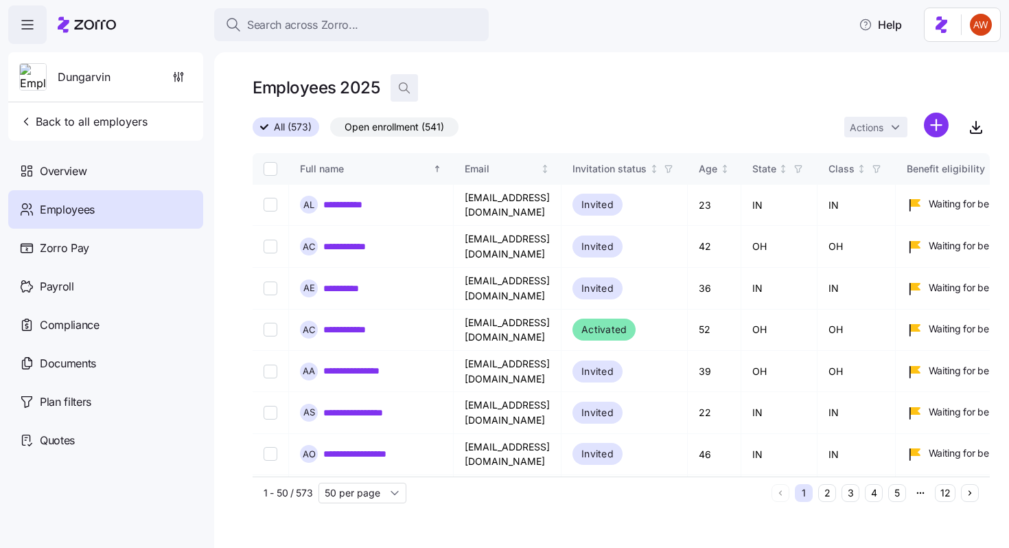
click at [411, 82] on span "button" at bounding box center [404, 88] width 26 height 26
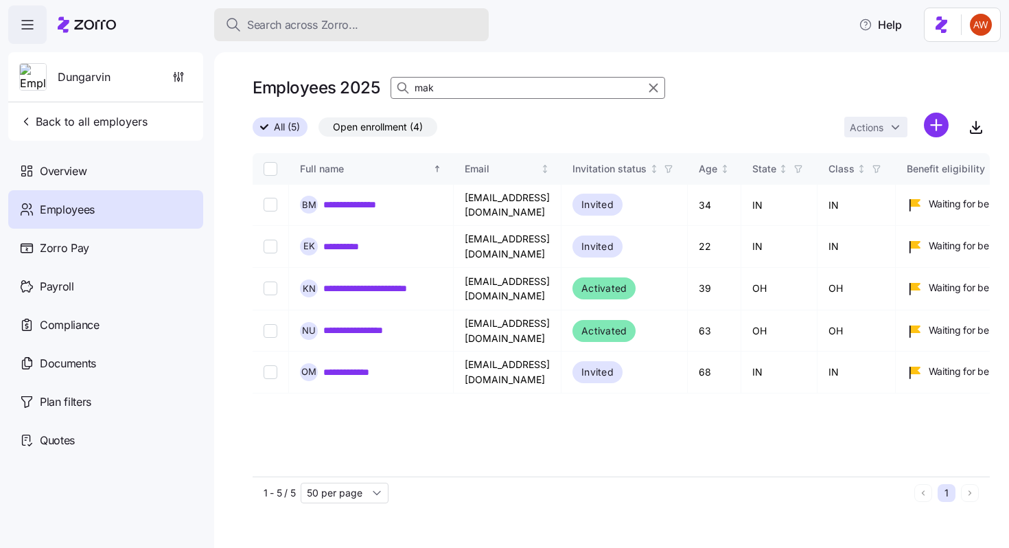
type input "mak"
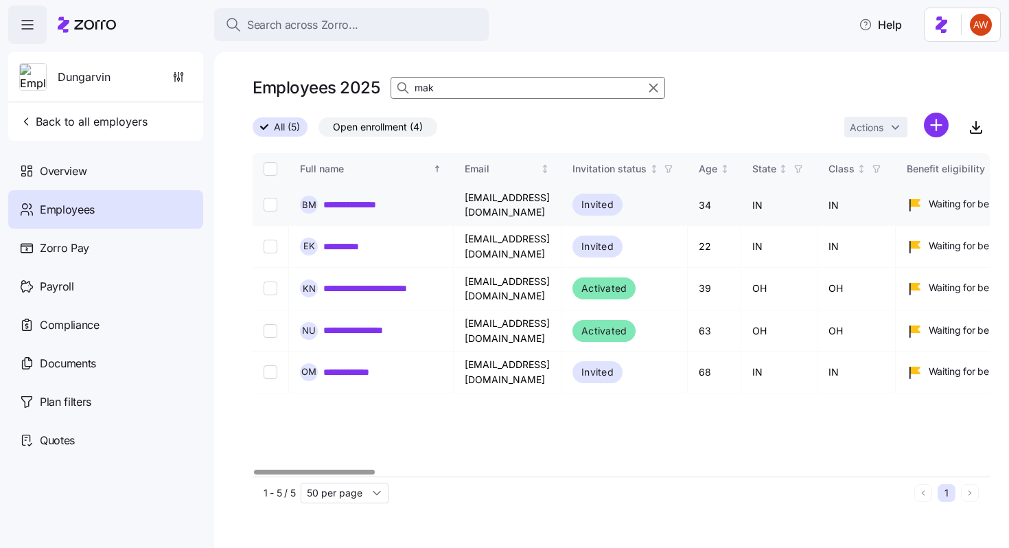
click at [342, 203] on link "**********" at bounding box center [360, 205] width 74 height 14
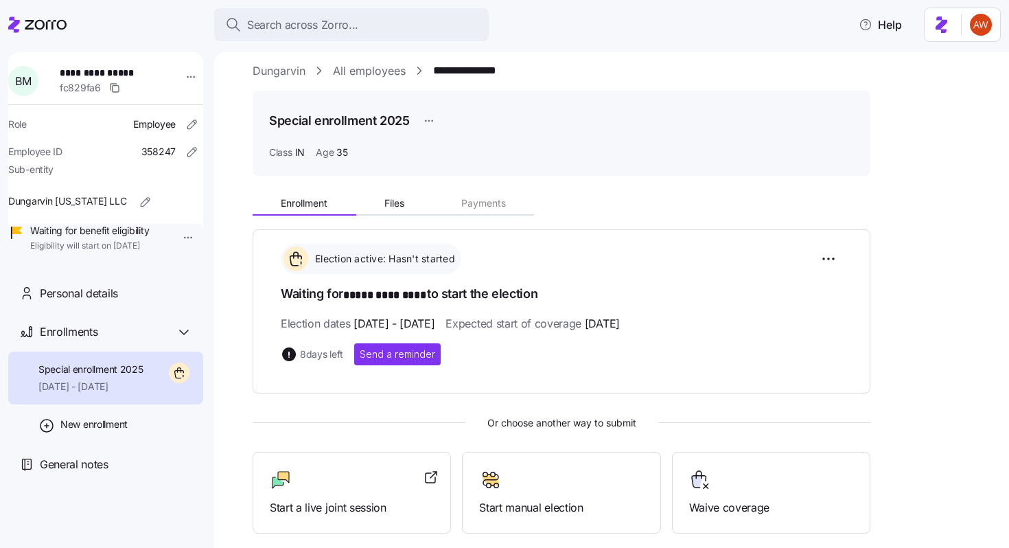
scroll to position [14, 0]
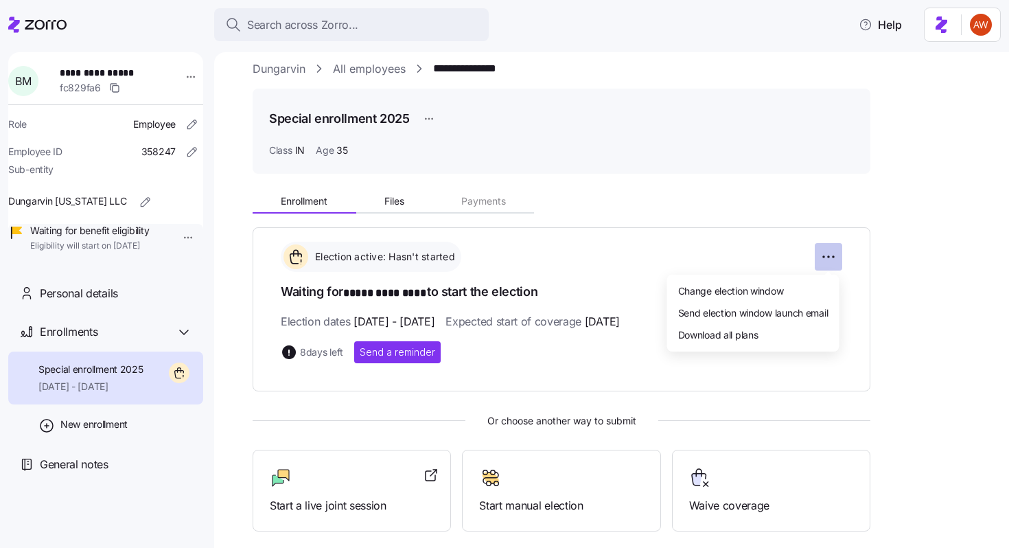
click at [830, 252] on html "**********" at bounding box center [504, 269] width 1009 height 539
click at [752, 285] on span "Change election window" at bounding box center [731, 290] width 106 height 14
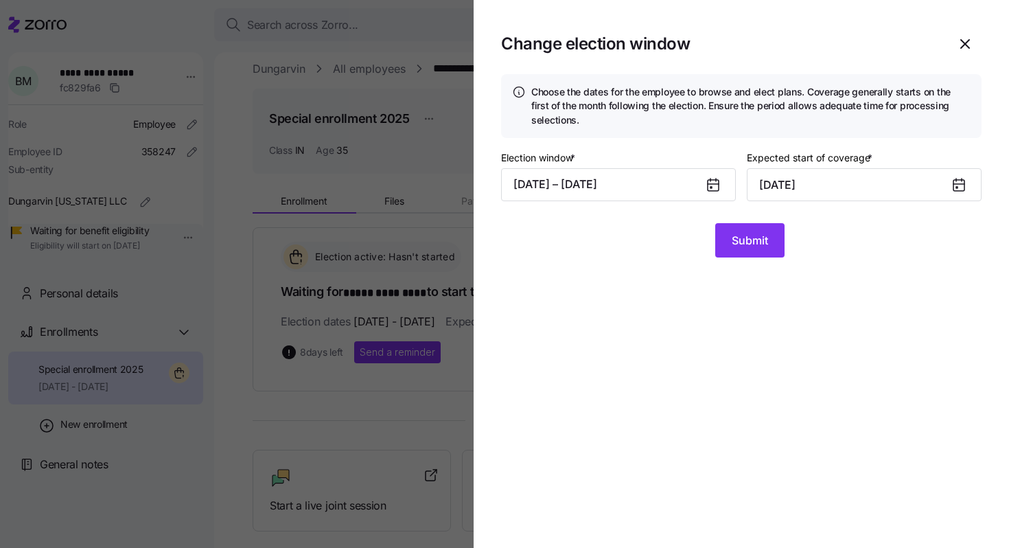
click at [961, 183] on icon at bounding box center [958, 185] width 11 height 11
click at [913, 191] on input "September 1, 2025" at bounding box center [863, 184] width 235 height 33
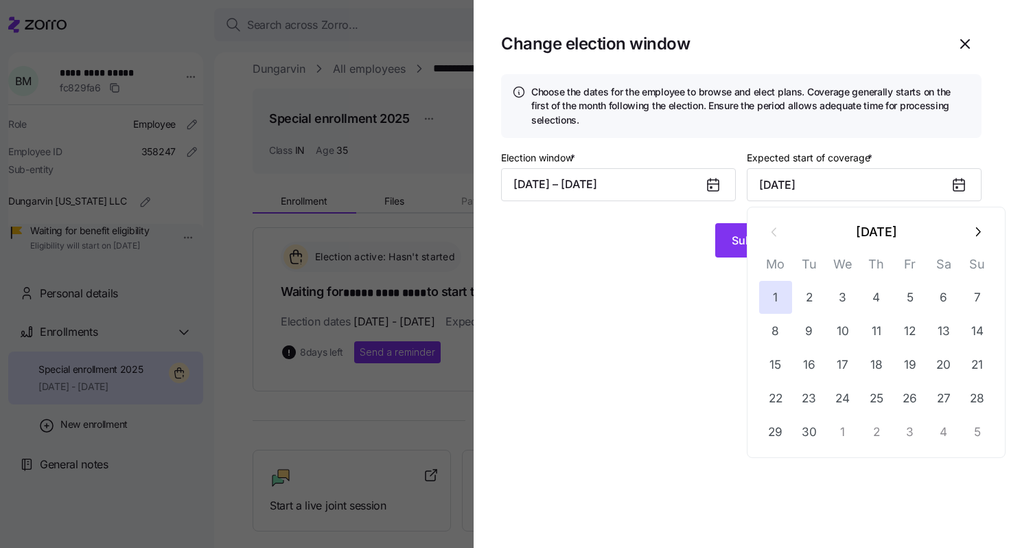
click at [985, 231] on button "button" at bounding box center [977, 231] width 33 height 33
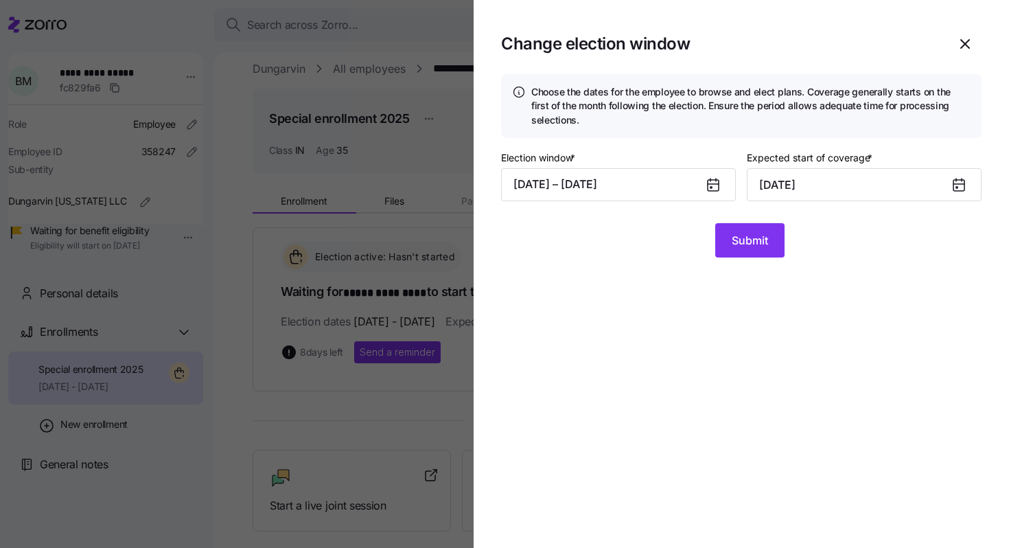
click at [948, 181] on div at bounding box center [964, 185] width 33 height 32
click at [959, 183] on icon at bounding box center [958, 185] width 11 height 11
click at [959, 188] on icon at bounding box center [958, 185] width 11 height 11
click at [930, 188] on input "September 1, 2025" at bounding box center [863, 184] width 235 height 33
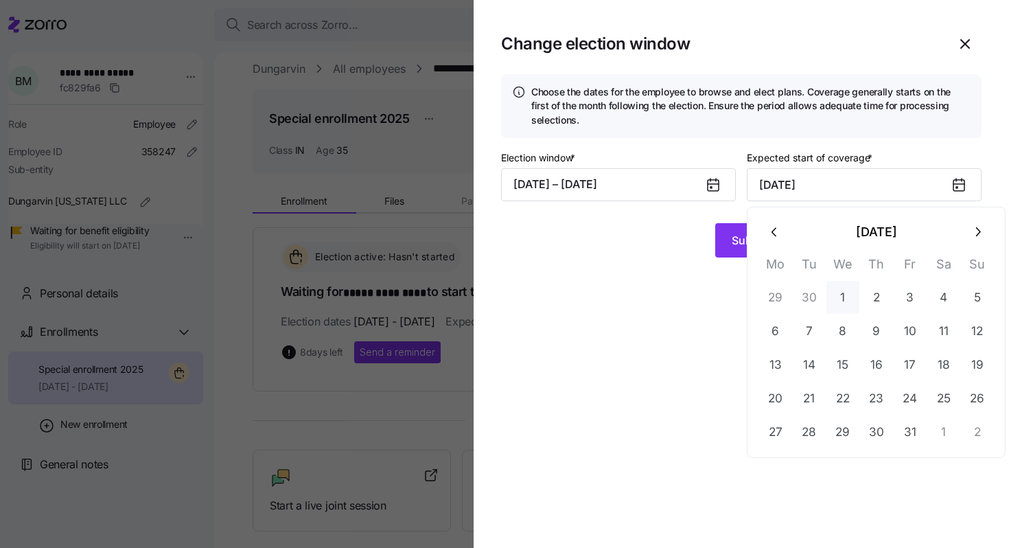
click at [847, 301] on button "1" at bounding box center [842, 297] width 33 height 33
type input "October 1, 2025"
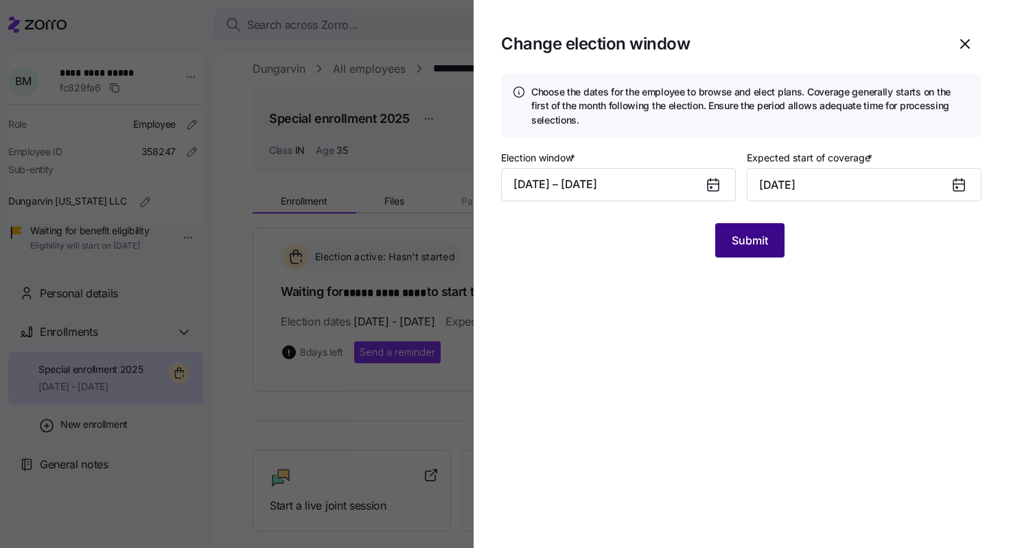
click at [749, 248] on span "Submit" at bounding box center [749, 240] width 36 height 16
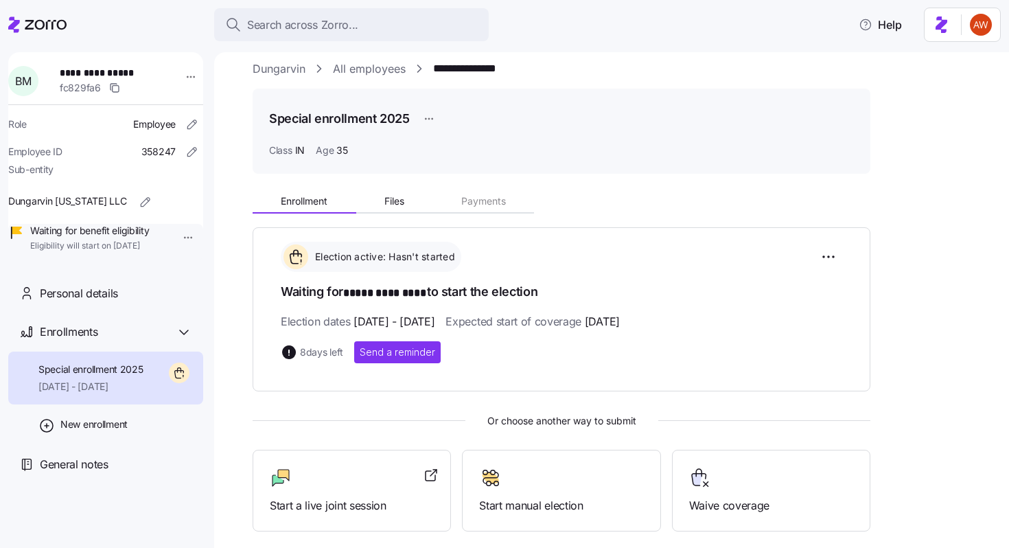
click at [279, 67] on link "Dungarvin" at bounding box center [278, 68] width 53 height 17
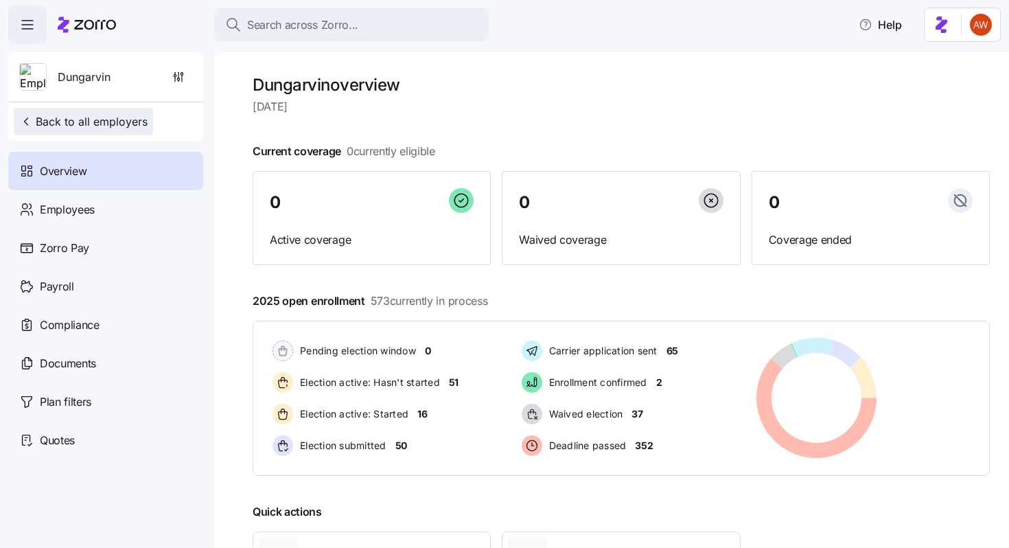
click at [119, 125] on span "Back to all employers" at bounding box center [83, 121] width 128 height 16
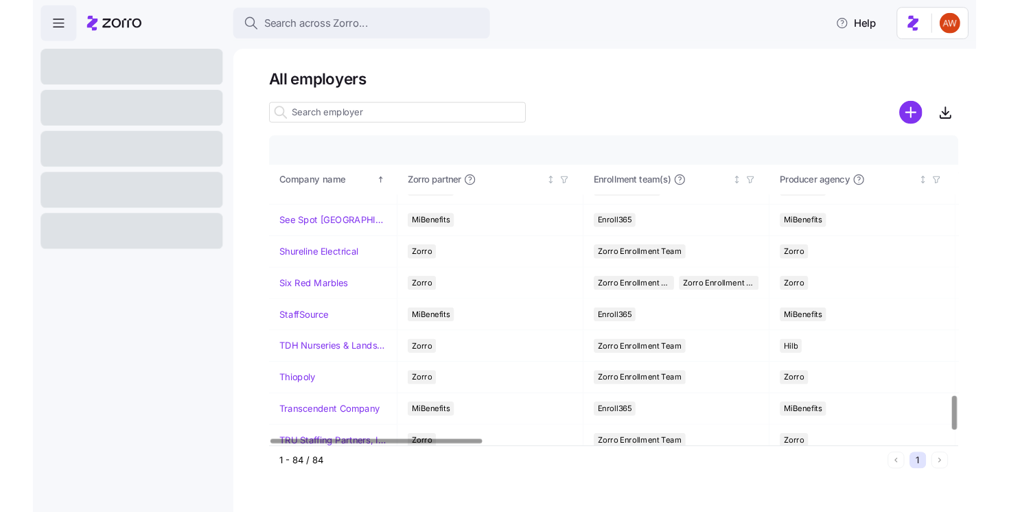
scroll to position [2555, 0]
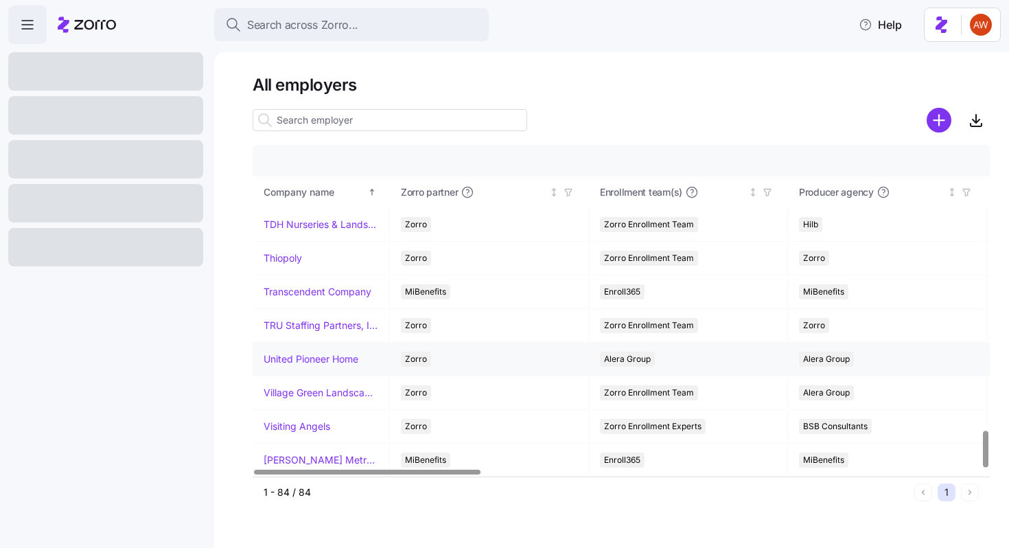
click at [295, 353] on link "United Pioneer Home" at bounding box center [310, 359] width 95 height 14
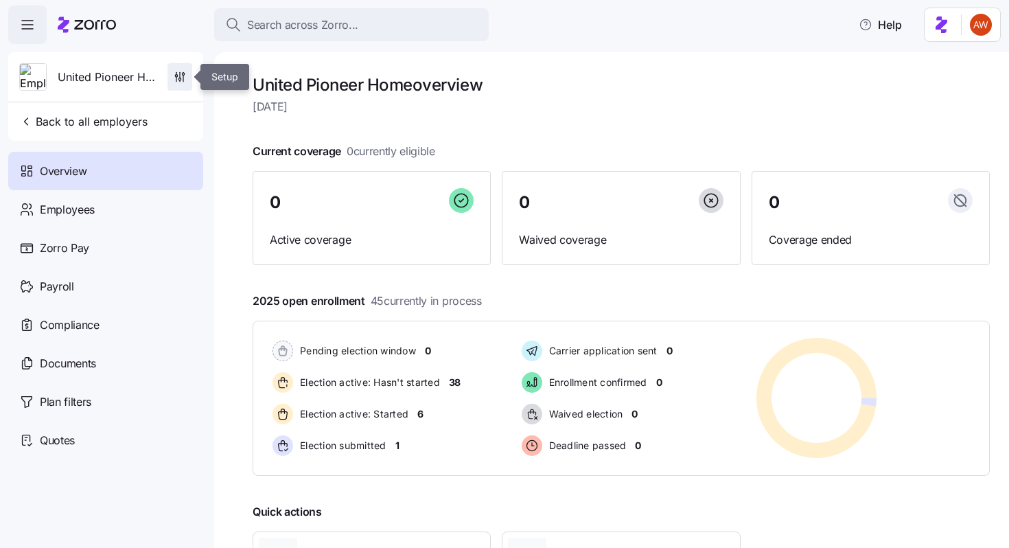
click at [171, 78] on span "button" at bounding box center [179, 77] width 23 height 26
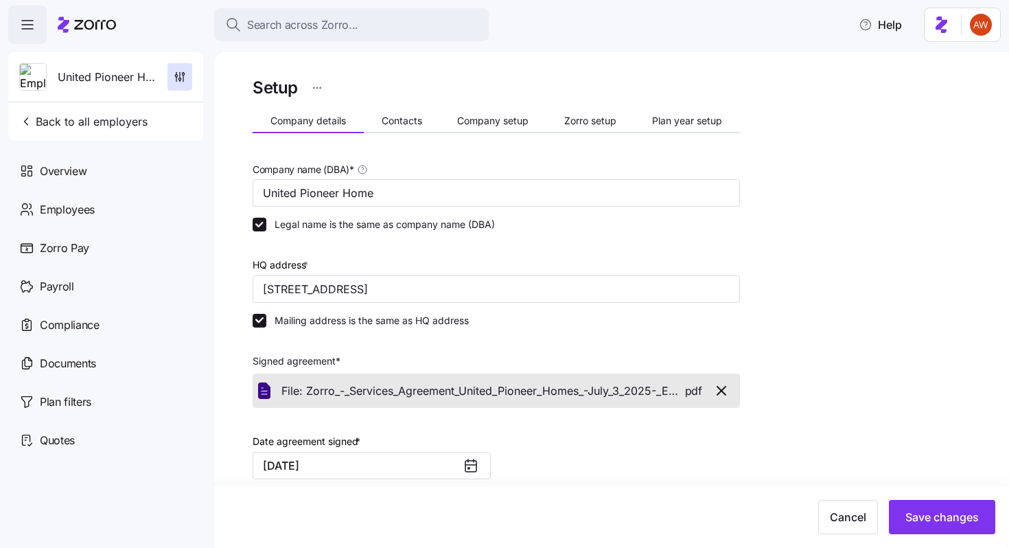
click at [600, 133] on div "Setup Company details Contacts Company setup Zorro setup Plan year setup Compan…" at bounding box center [495, 467] width 487 height 786
click at [599, 117] on span "Zorro setup" at bounding box center [590, 121] width 52 height 10
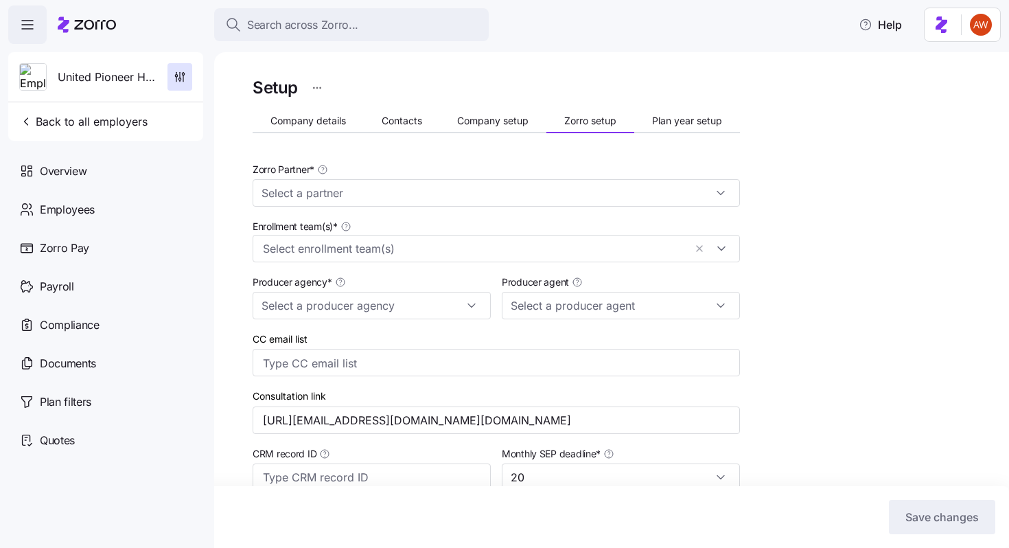
type input "[PERSON_NAME] ([PERSON_NAME][EMAIL_ADDRESS][DOMAIN_NAME])"
type input "Zorro"
type input "Alera Group"
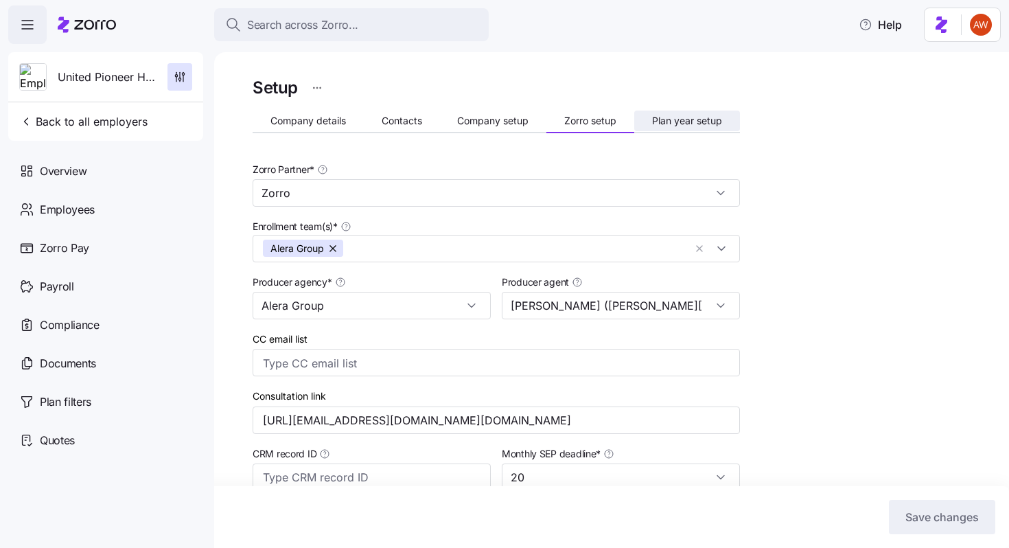
click at [681, 121] on span "Plan year setup" at bounding box center [687, 121] width 70 height 10
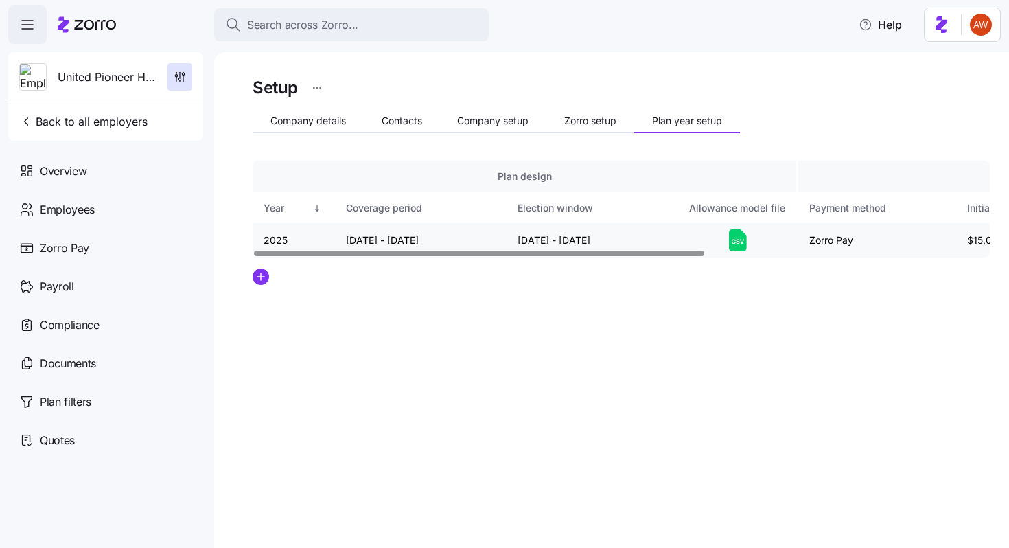
click at [731, 244] on icon at bounding box center [738, 240] width 18 height 22
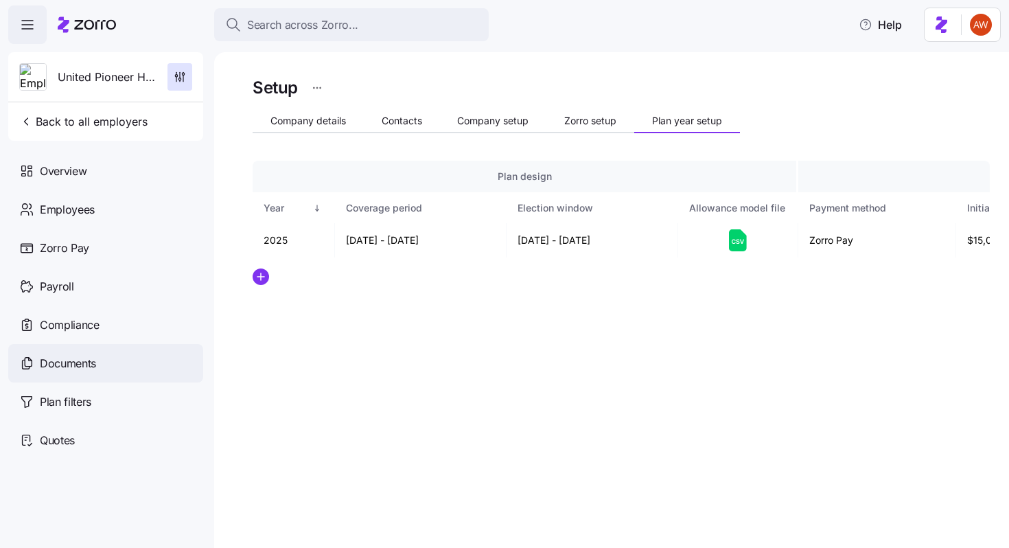
click at [71, 351] on div "Documents" at bounding box center [105, 363] width 195 height 38
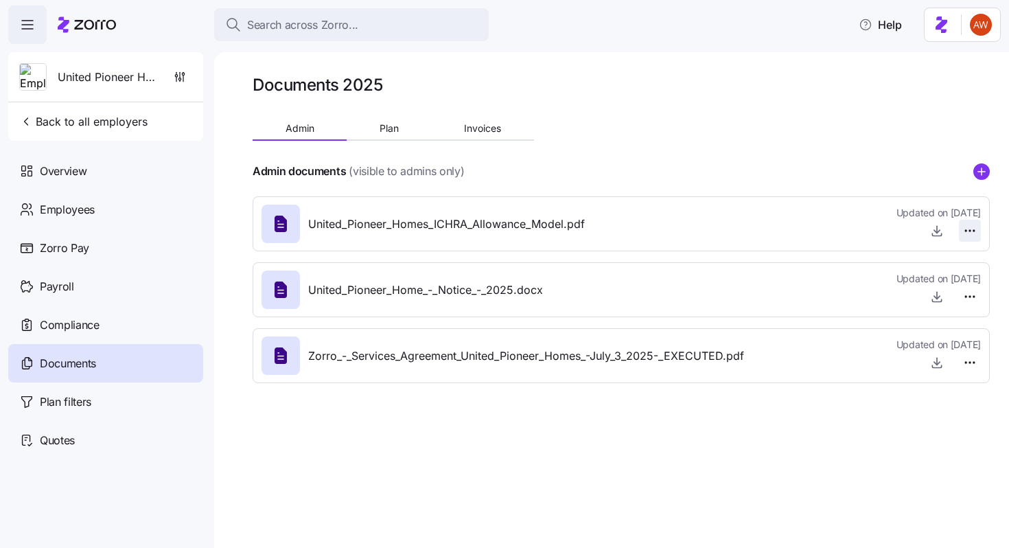
click at [966, 227] on html "Search across Zorro... Help United Pioneer Home Back to all employers Overview …" at bounding box center [504, 269] width 1009 height 539
click at [929, 280] on span "Delete" at bounding box center [936, 284] width 27 height 14
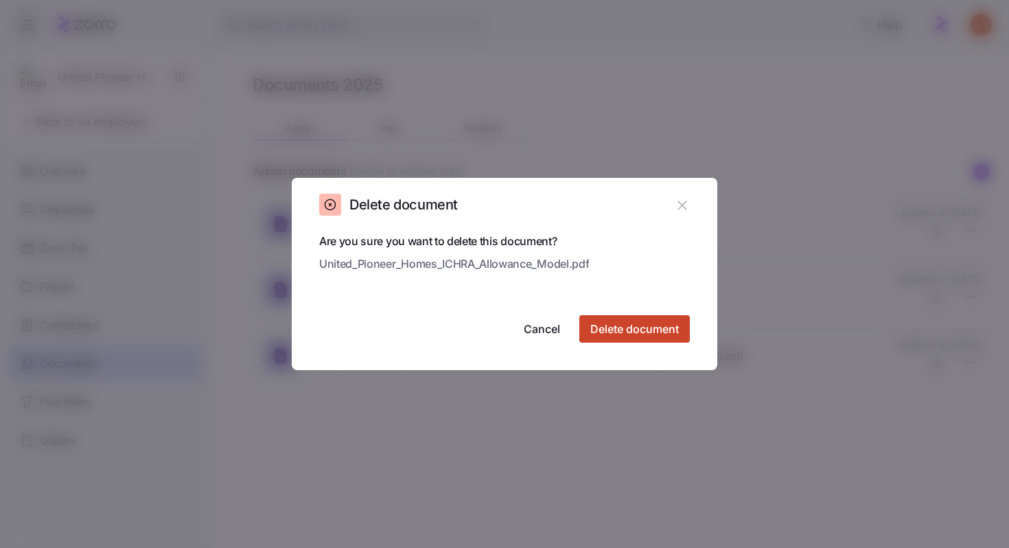
click at [679, 336] on button "Delete document" at bounding box center [634, 328] width 110 height 27
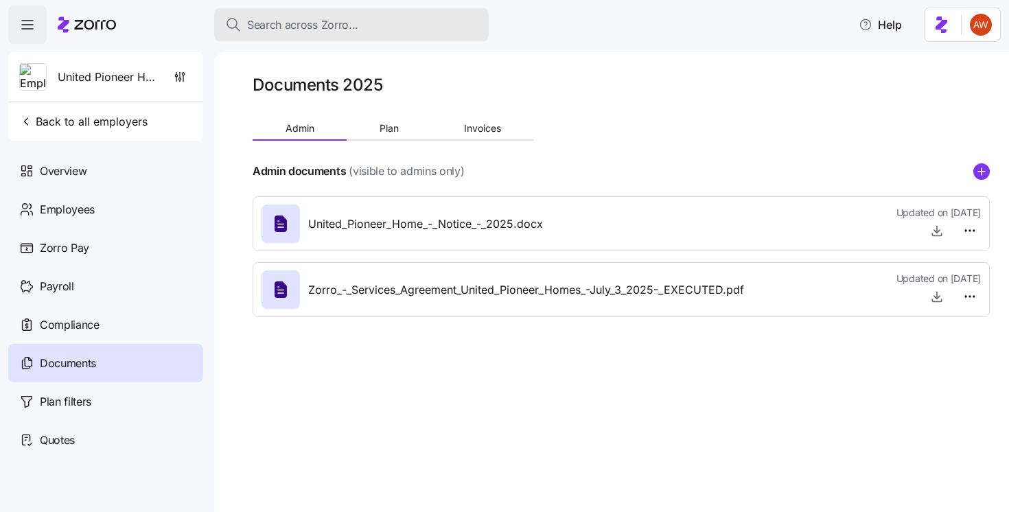
click at [275, 28] on span "Search across Zorro..." at bounding box center [302, 24] width 111 height 17
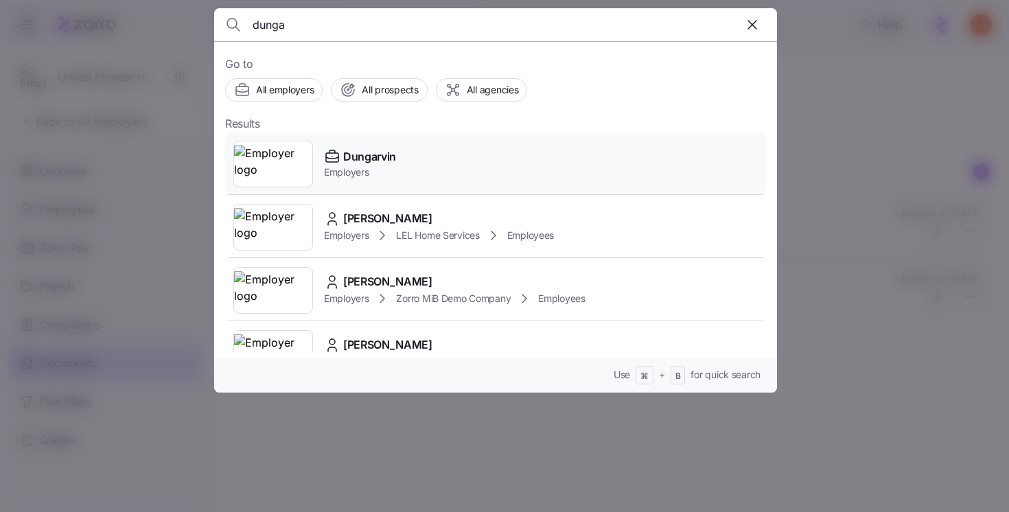
type input "dunga"
click at [363, 150] on span "Dungarvin" at bounding box center [369, 156] width 53 height 17
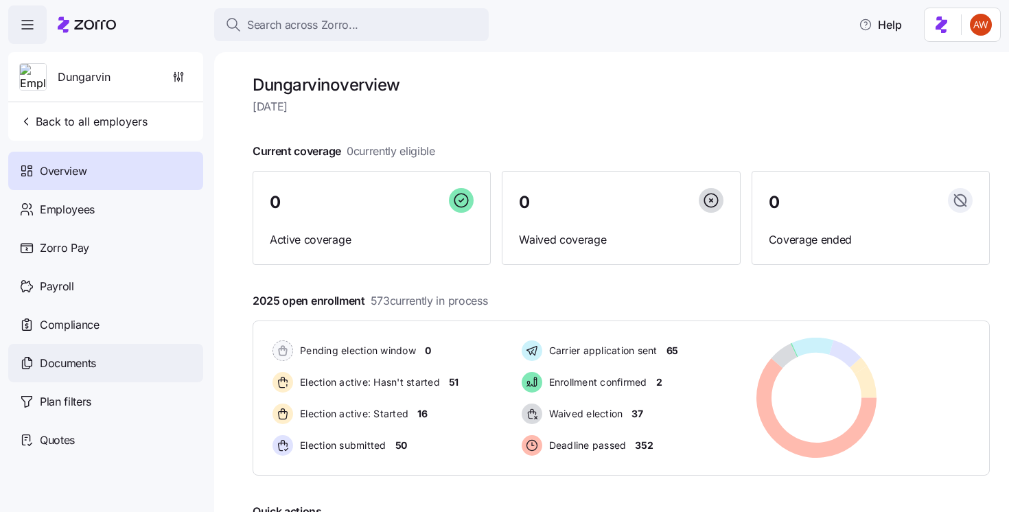
click at [105, 366] on div "Documents" at bounding box center [105, 363] width 195 height 38
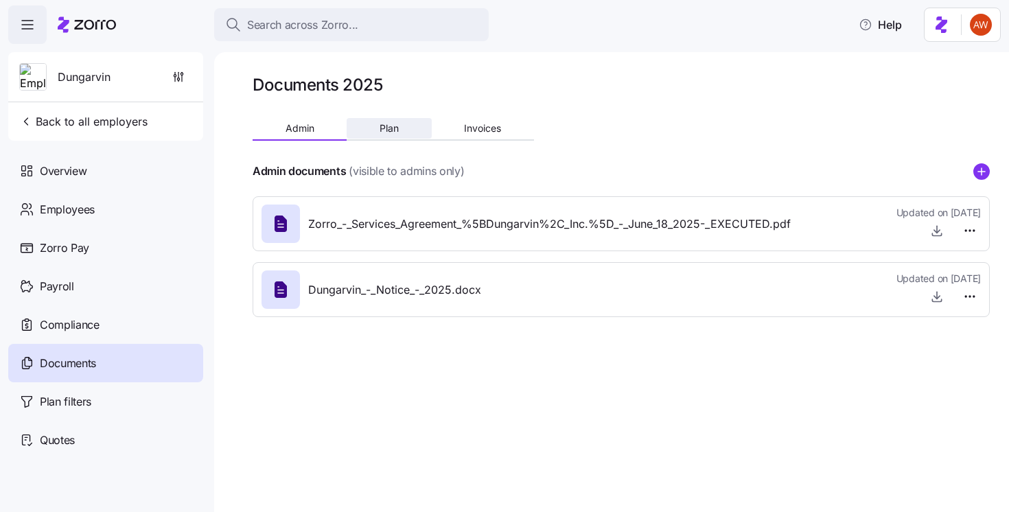
click at [388, 126] on span "Plan" at bounding box center [388, 129] width 19 height 10
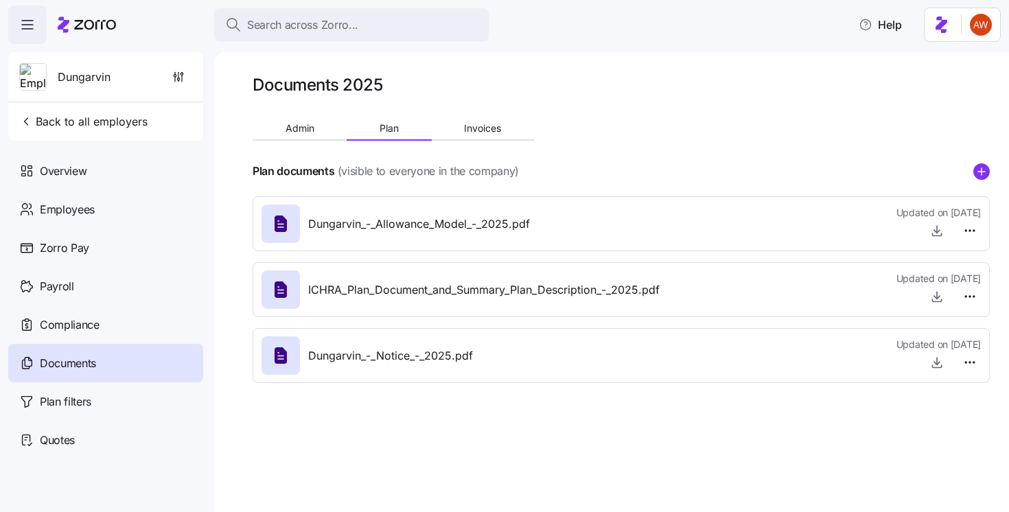
click at [504, 220] on span "Dungarvin_-_Allowance_Model_-_2025.pdf" at bounding box center [419, 223] width 222 height 17
click at [973, 226] on html "Search across Zorro... Help Dungarvin Back to all employers Overview Employees …" at bounding box center [504, 252] width 1009 height 504
click at [943, 228] on html "Search across Zorro... Help Dungarvin Back to all employers Overview Employees …" at bounding box center [504, 252] width 1009 height 504
click at [937, 232] on icon "button" at bounding box center [936, 231] width 5 height 3
click at [55, 113] on button "Back to all employers" at bounding box center [83, 121] width 139 height 27
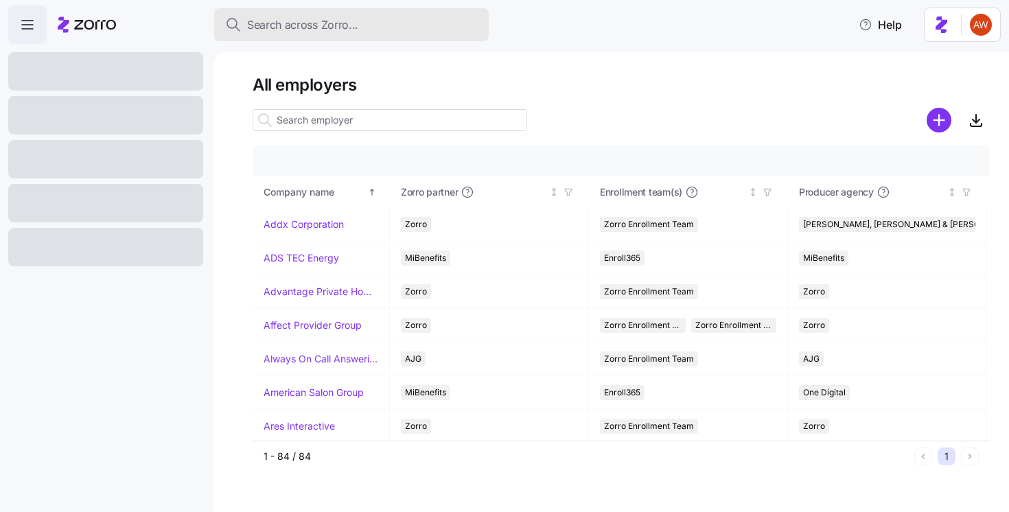
click at [311, 23] on span "Search across Zorro..." at bounding box center [302, 24] width 111 height 17
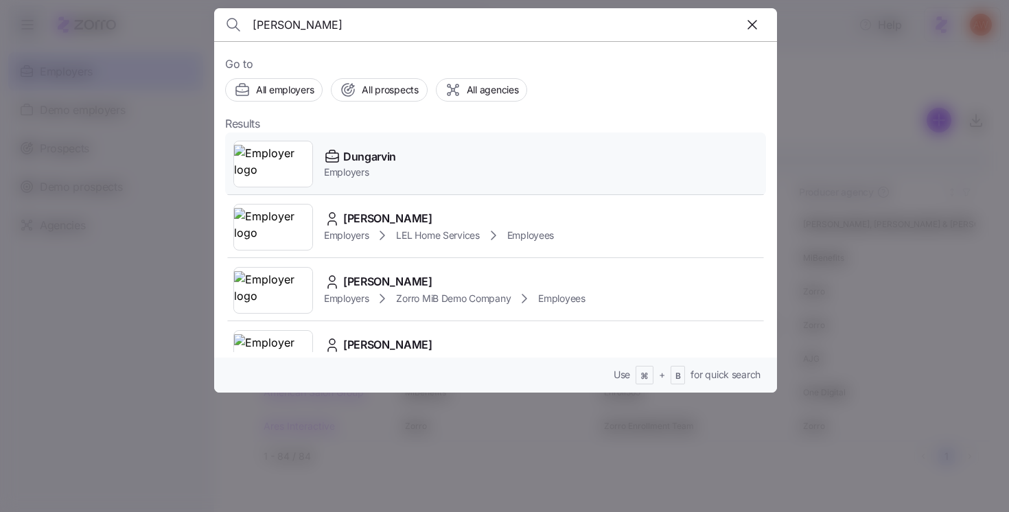
type input "[PERSON_NAME]"
click at [341, 166] on span "Employers" at bounding box center [360, 172] width 72 height 14
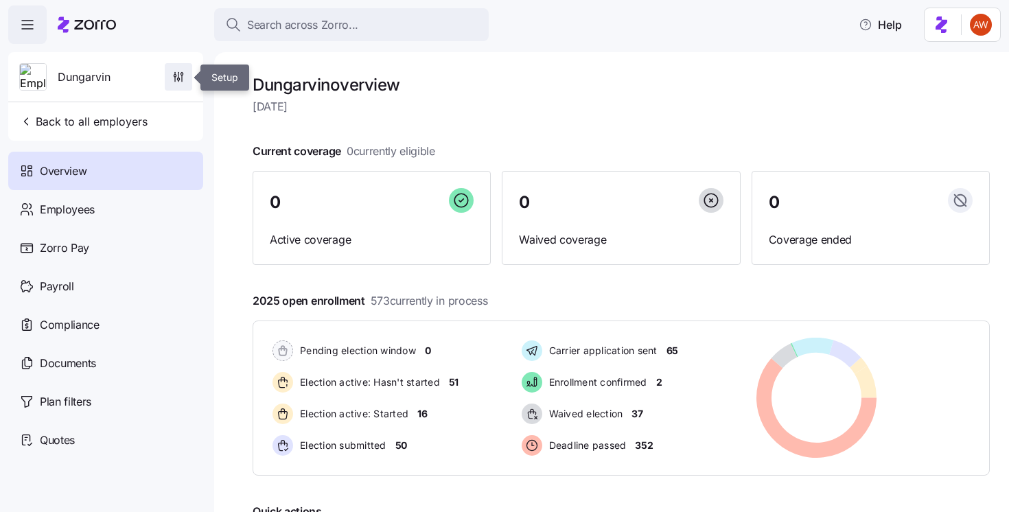
click at [170, 71] on span "button" at bounding box center [178, 77] width 26 height 26
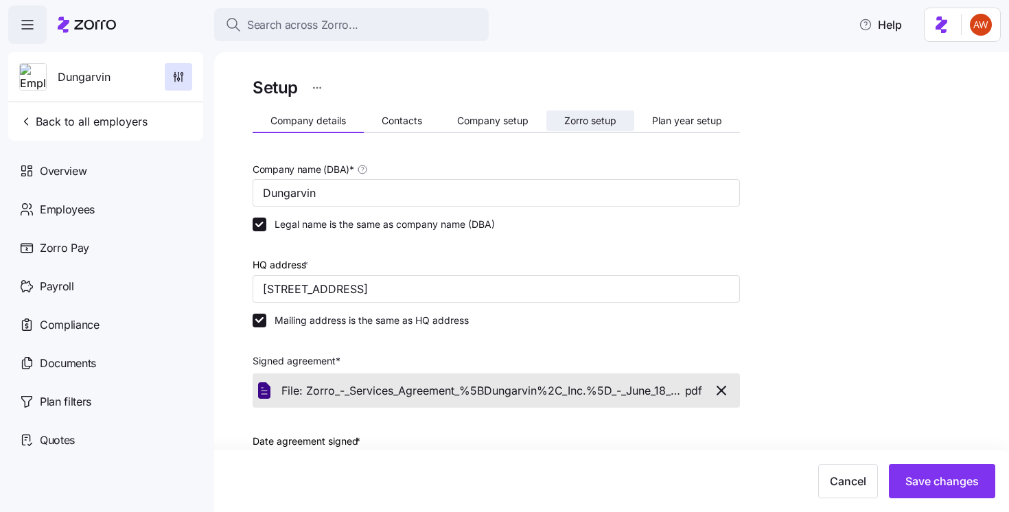
click at [594, 119] on span "Zorro setup" at bounding box center [590, 121] width 52 height 10
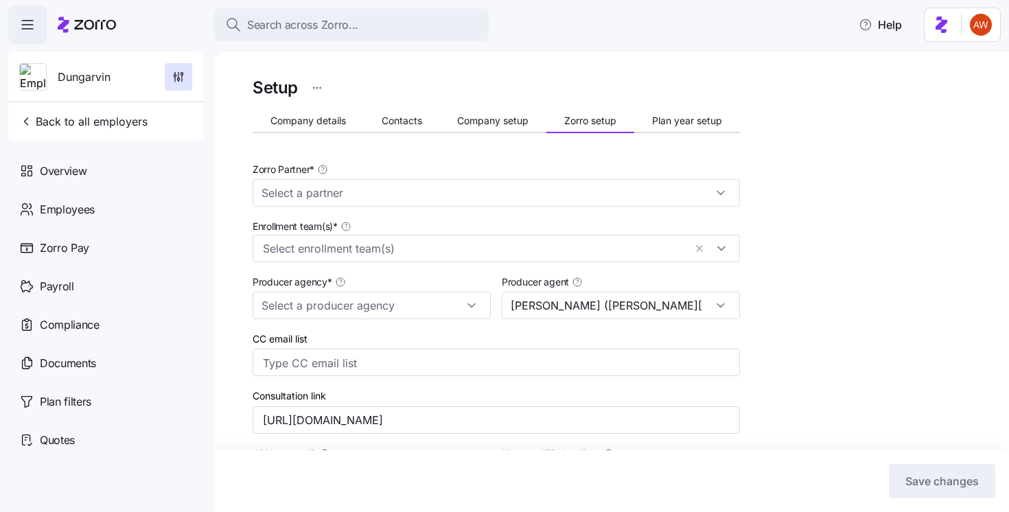
type input "Zorro"
type input "MMA"
click at [692, 122] on span "Plan year setup" at bounding box center [687, 121] width 70 height 10
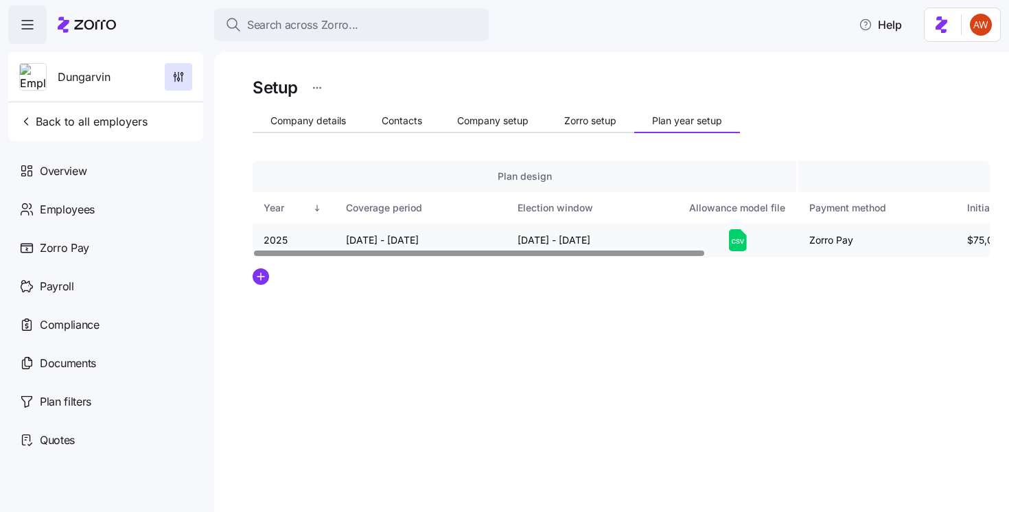
click at [744, 244] on icon at bounding box center [738, 240] width 18 height 22
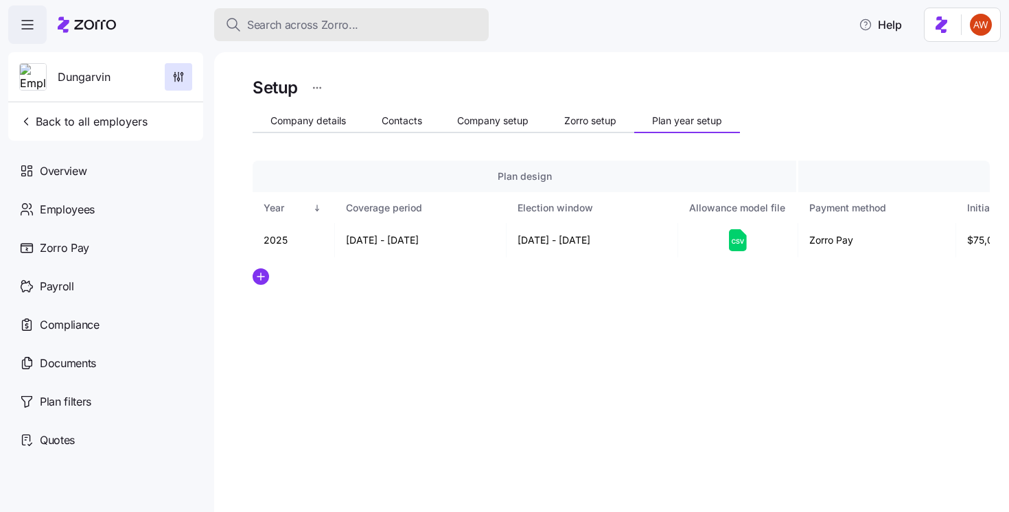
click at [313, 30] on span "Search across Zorro..." at bounding box center [302, 24] width 111 height 17
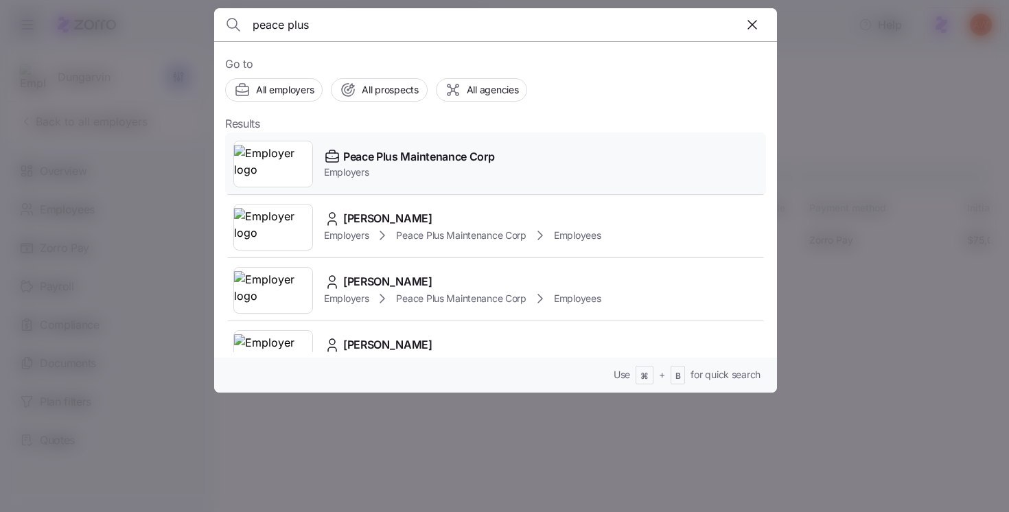
type input "peace plus"
click at [410, 151] on span "Peace Plus Maintenance Corp" at bounding box center [418, 156] width 151 height 17
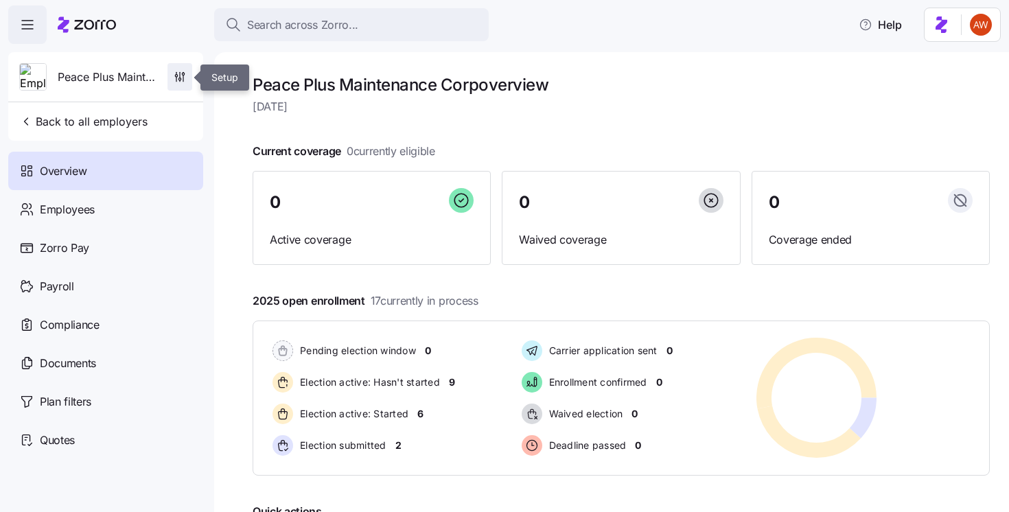
click at [187, 72] on span "button" at bounding box center [179, 77] width 23 height 26
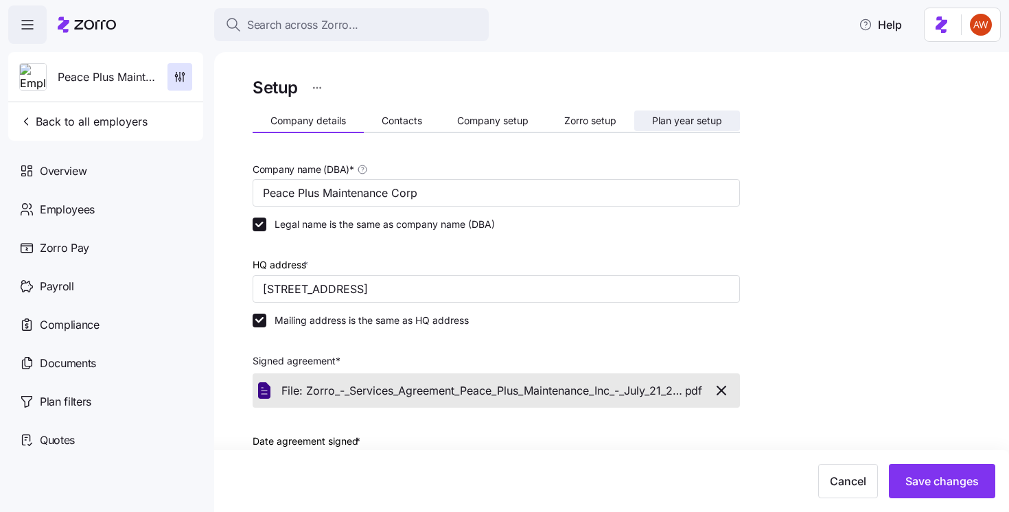
click at [683, 117] on span "Plan year setup" at bounding box center [687, 121] width 70 height 10
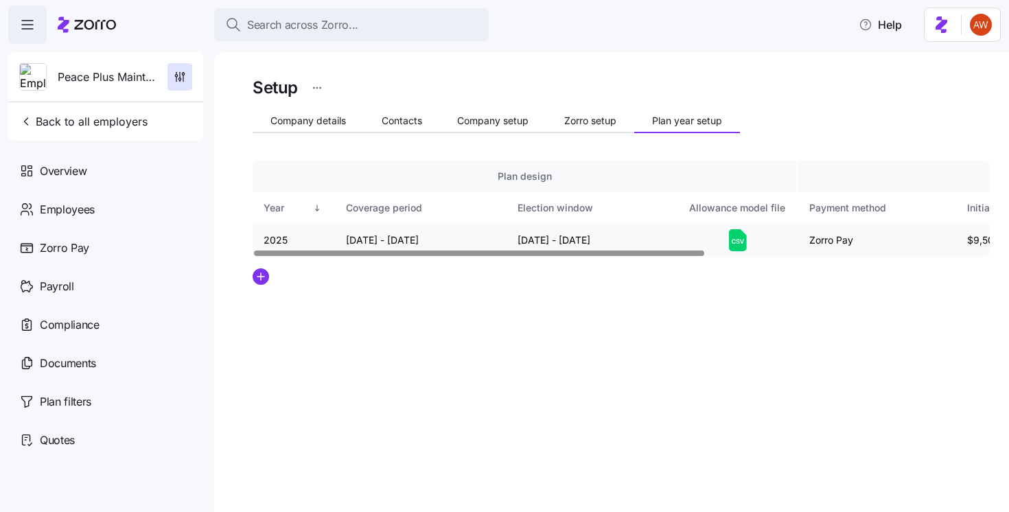
click at [743, 235] on icon at bounding box center [738, 240] width 18 height 22
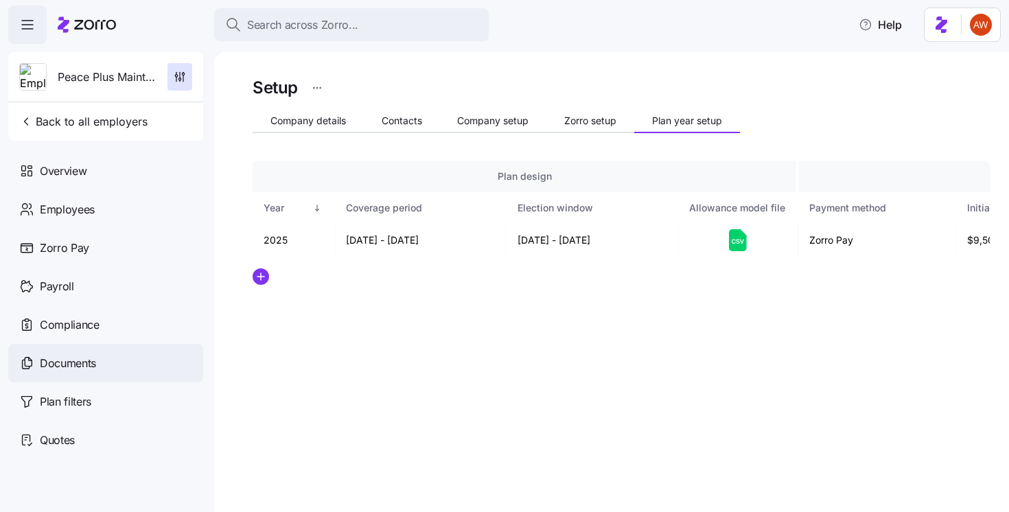
click at [102, 353] on div "Documents" at bounding box center [105, 363] width 195 height 38
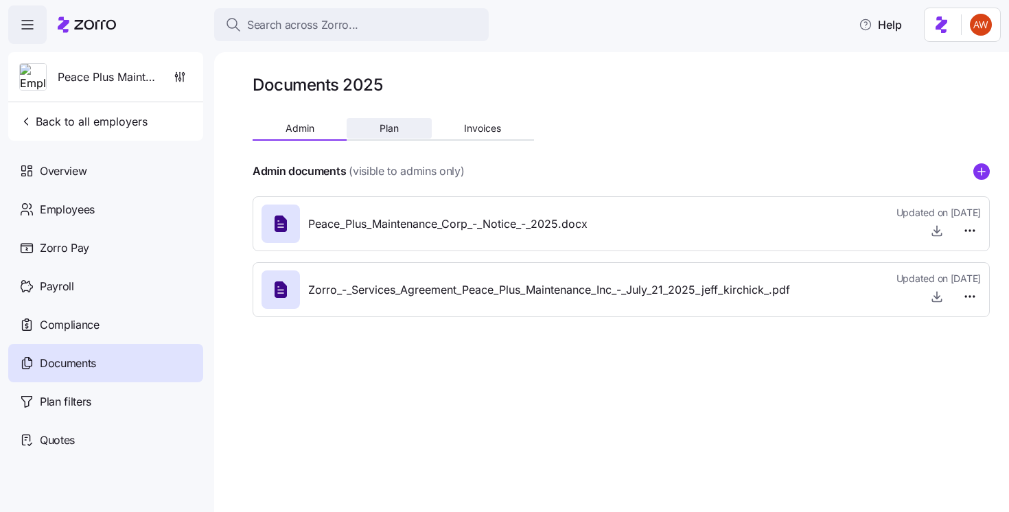
click at [390, 133] on span "Plan" at bounding box center [388, 129] width 19 height 10
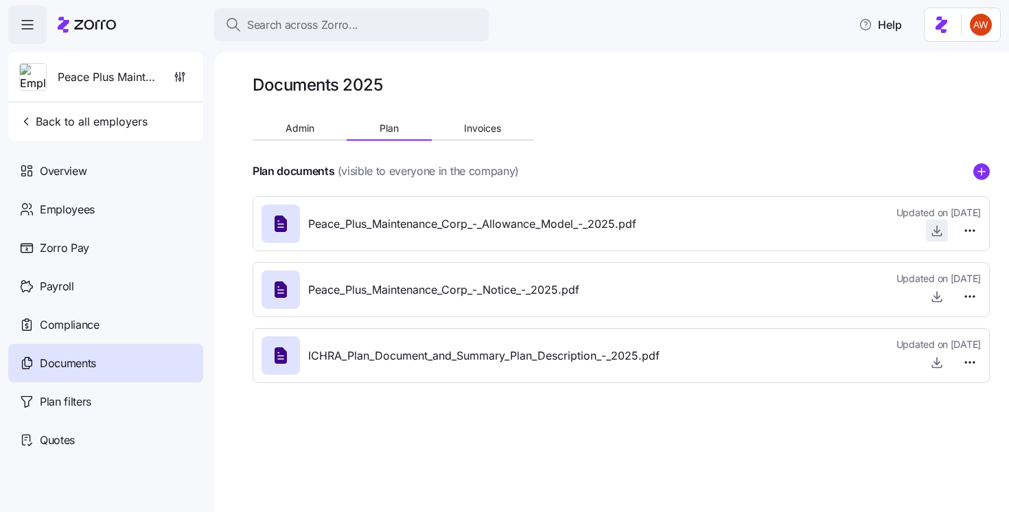
click at [938, 234] on icon "button" at bounding box center [937, 231] width 14 height 14
click at [51, 122] on span "Back to all employers" at bounding box center [83, 121] width 128 height 16
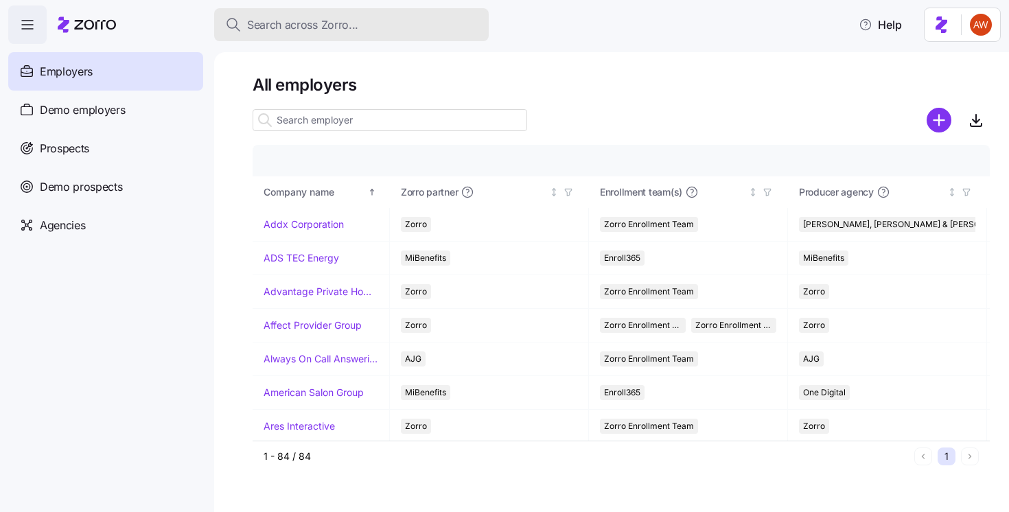
click at [311, 26] on span "Search across Zorro..." at bounding box center [302, 24] width 111 height 17
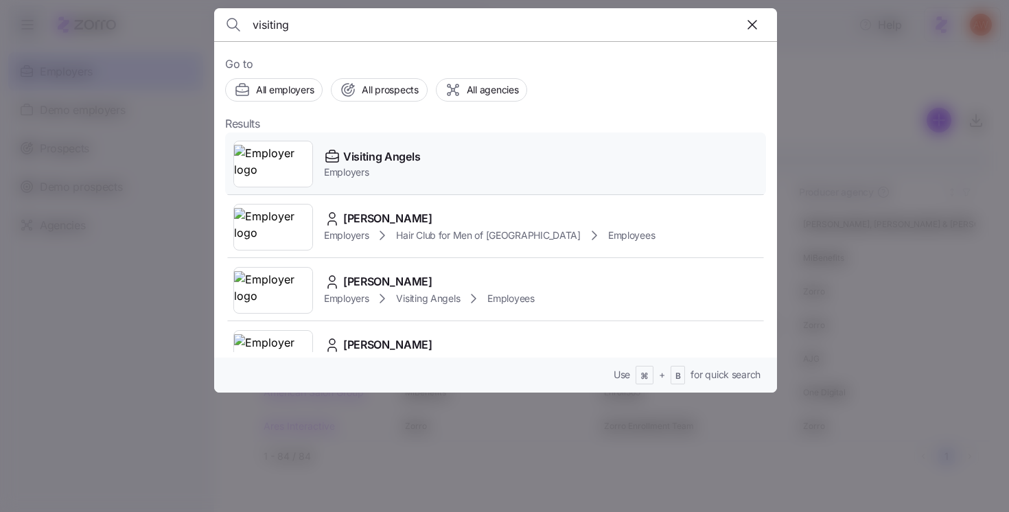
type input "visiting"
click at [346, 149] on span "Visiting Angels" at bounding box center [381, 156] width 77 height 17
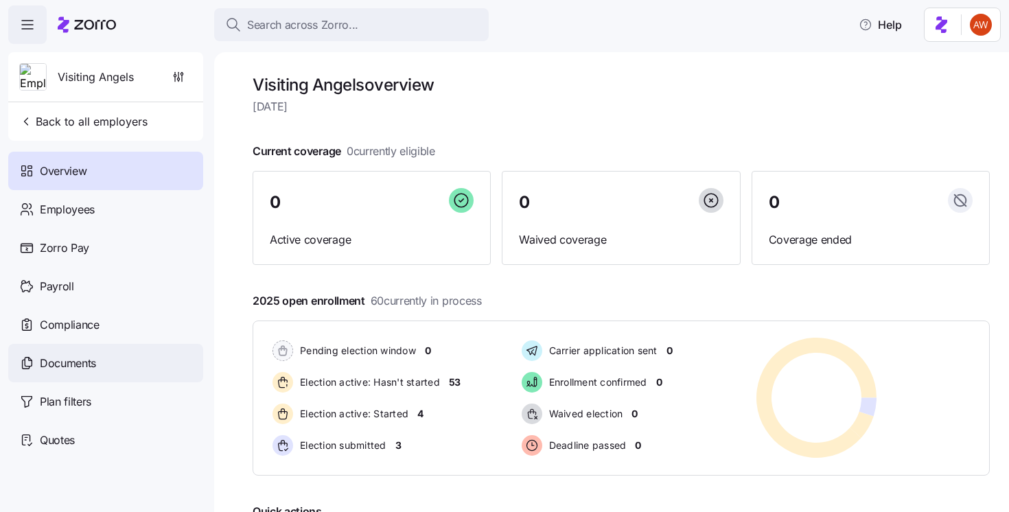
click at [99, 357] on div "Documents" at bounding box center [105, 363] width 195 height 38
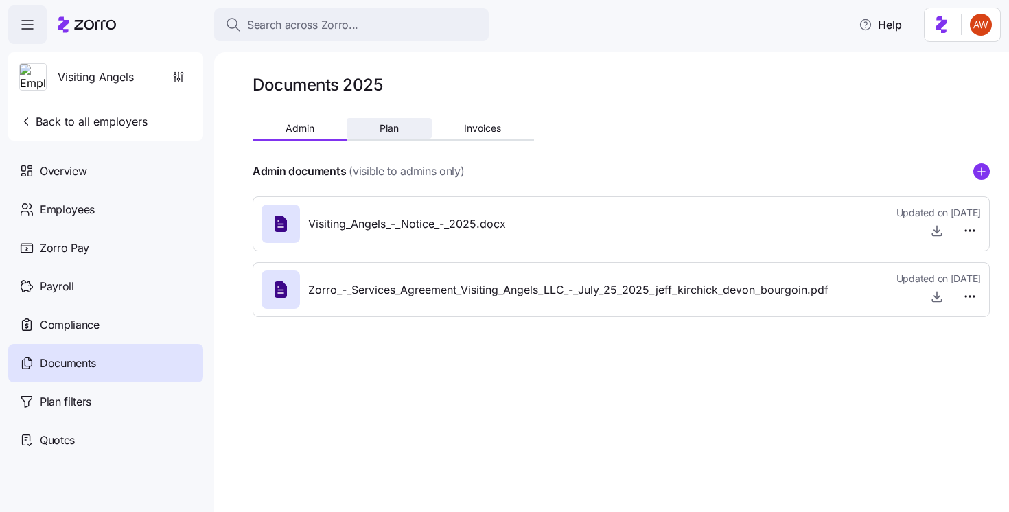
click at [385, 132] on span "Plan" at bounding box center [388, 129] width 19 height 10
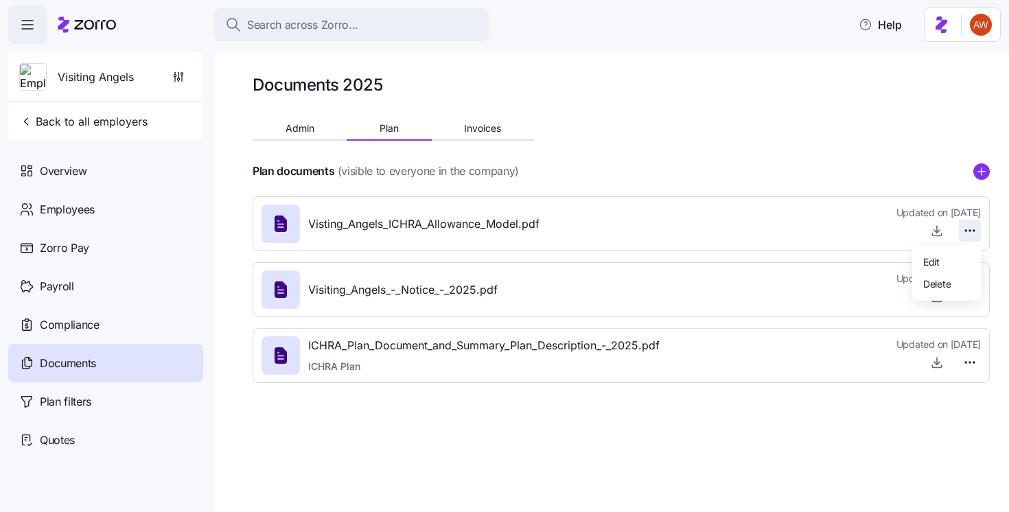
click at [967, 231] on html "Search across Zorro... Help Visiting Angels Back to all employers Overview Empl…" at bounding box center [504, 252] width 1009 height 504
click at [939, 228] on html "Search across Zorro... Help Visiting Angels Back to all employers Overview Empl…" at bounding box center [504, 252] width 1009 height 504
click at [939, 229] on icon "button" at bounding box center [937, 231] width 14 height 14
click at [168, 70] on span "button" at bounding box center [178, 77] width 26 height 26
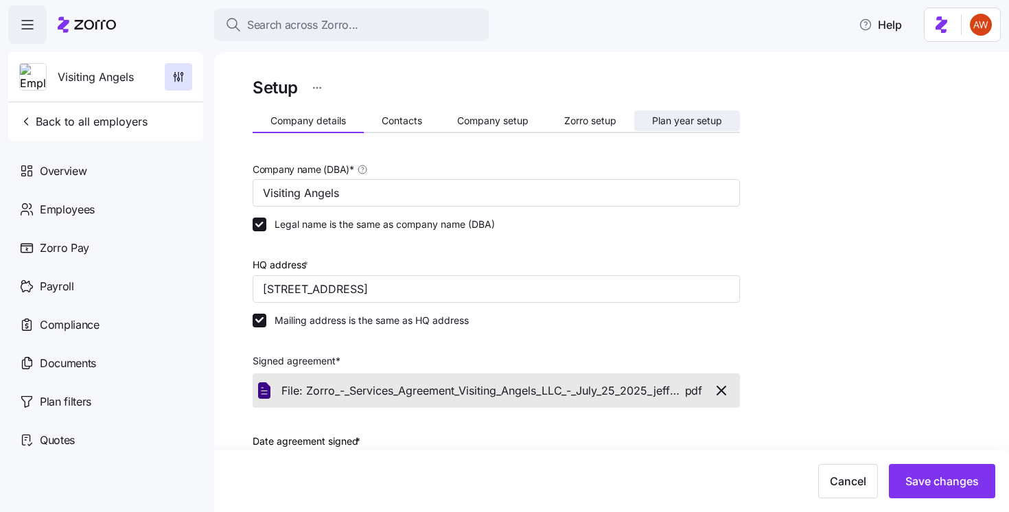
click at [701, 116] on span "Plan year setup" at bounding box center [687, 121] width 70 height 10
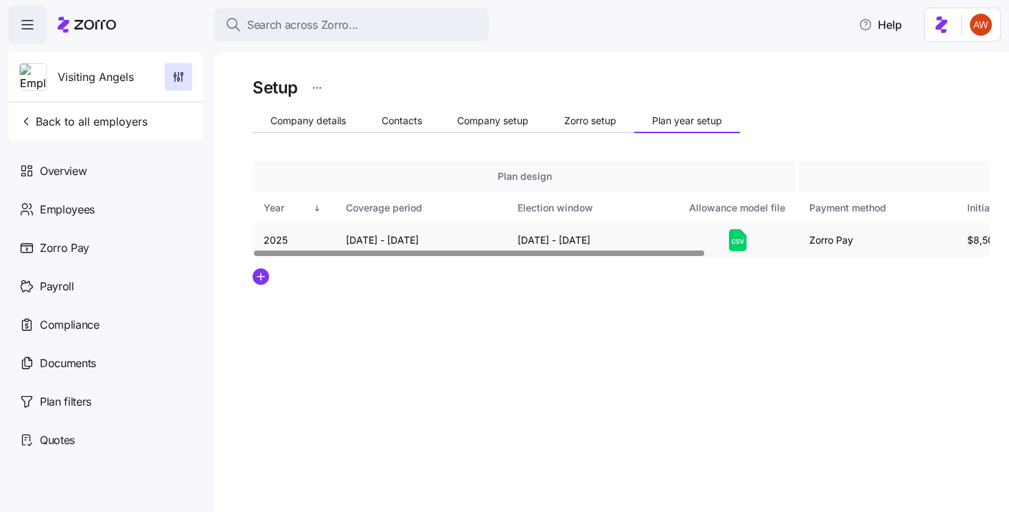
click at [745, 242] on icon at bounding box center [738, 240] width 18 height 22
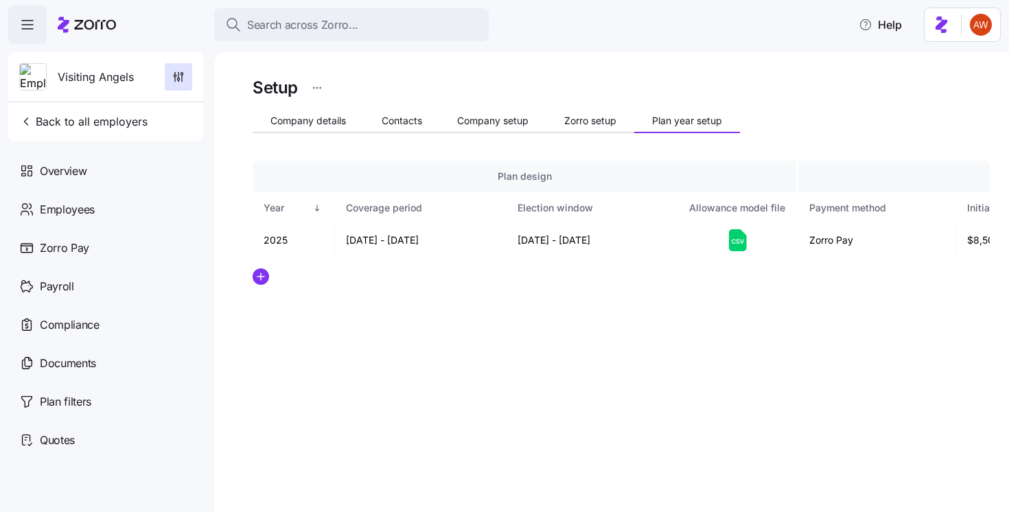
click at [750, 14] on div "Search across Zorro... Help" at bounding box center [504, 24] width 992 height 38
click at [143, 104] on div "Visiting Angels Back to all employers" at bounding box center [105, 96] width 195 height 89
click at [140, 122] on span "Back to all employers" at bounding box center [83, 121] width 128 height 16
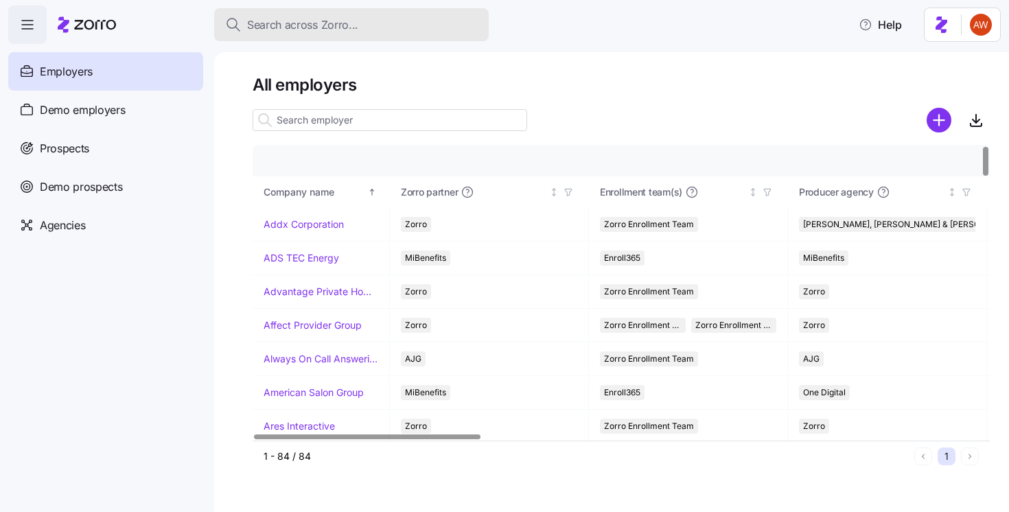
click at [346, 27] on span "Search across Zorro..." at bounding box center [302, 24] width 111 height 17
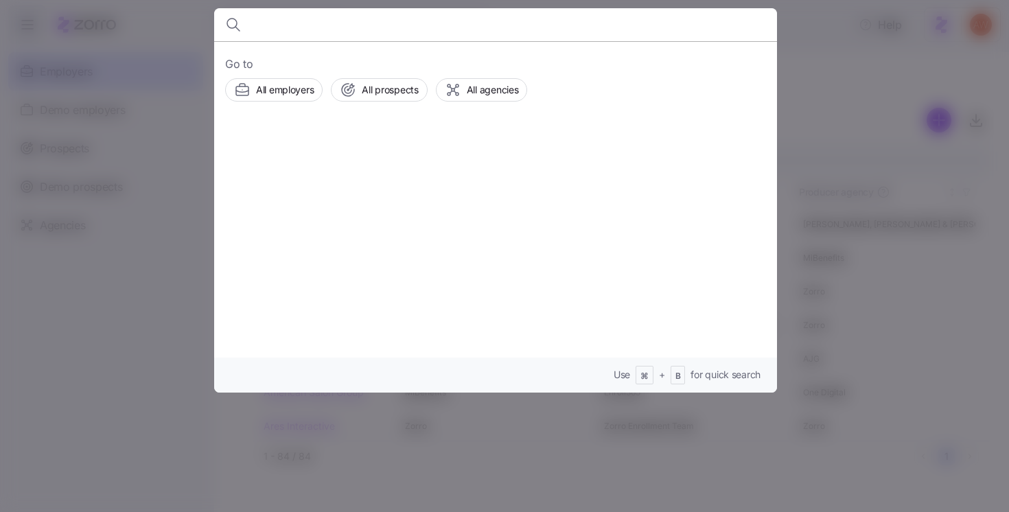
click at [193, 161] on div at bounding box center [504, 256] width 1009 height 512
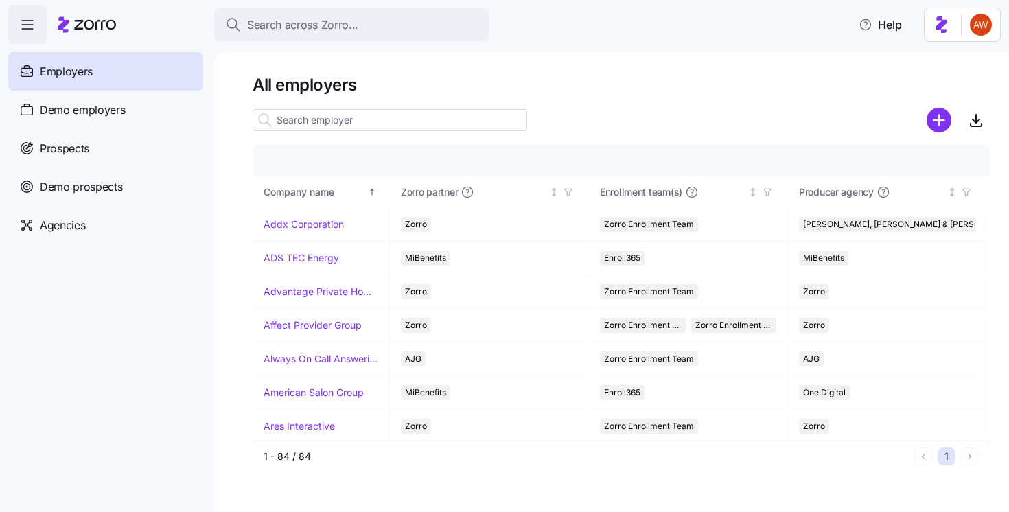
click at [342, 119] on input at bounding box center [389, 120] width 274 height 22
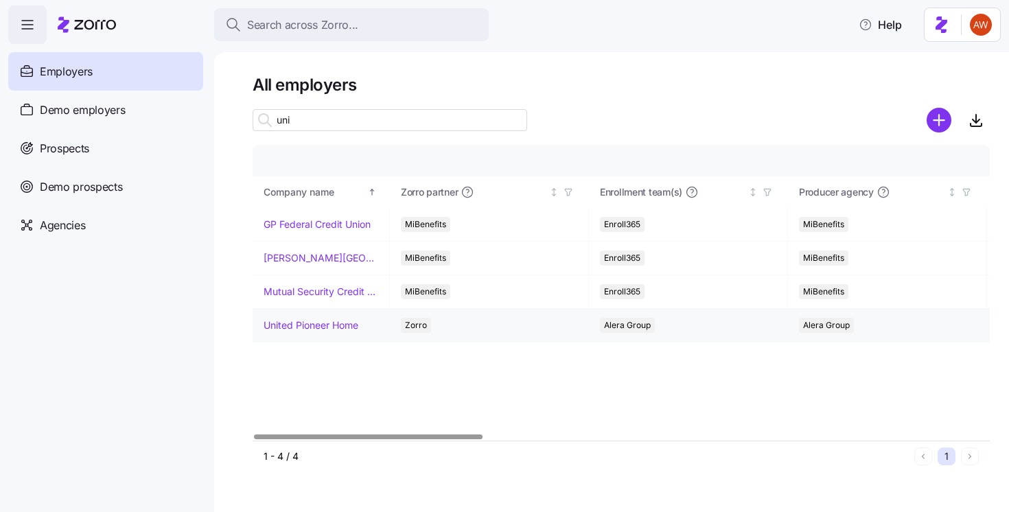
type input "uni"
click at [337, 325] on link "United Pioneer Home" at bounding box center [310, 325] width 95 height 14
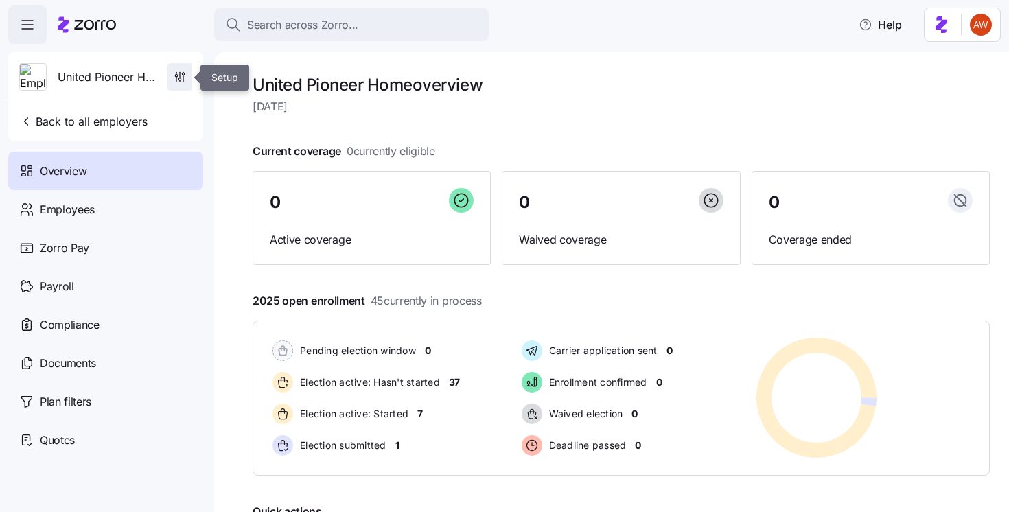
click at [174, 70] on icon "button" at bounding box center [180, 77] width 14 height 14
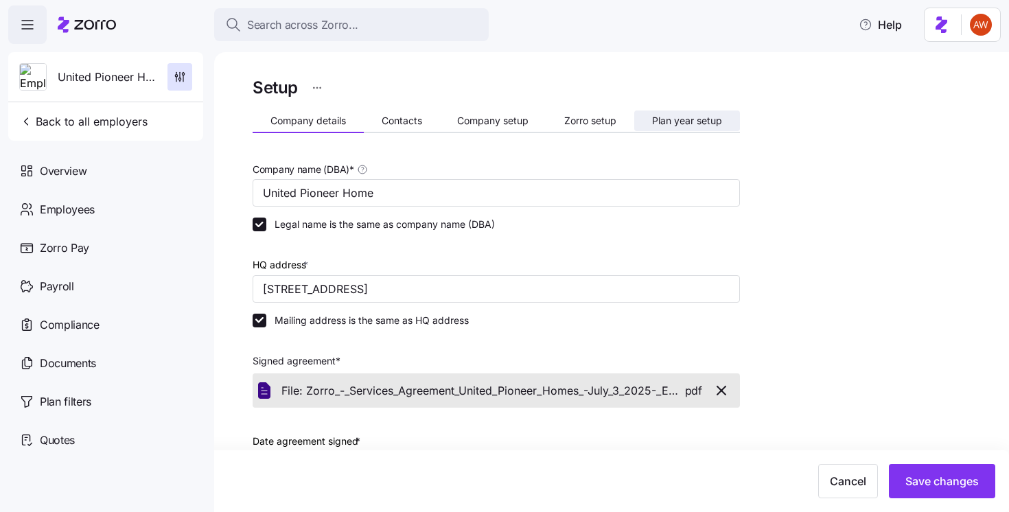
click at [706, 113] on button "Plan year setup" at bounding box center [687, 120] width 106 height 21
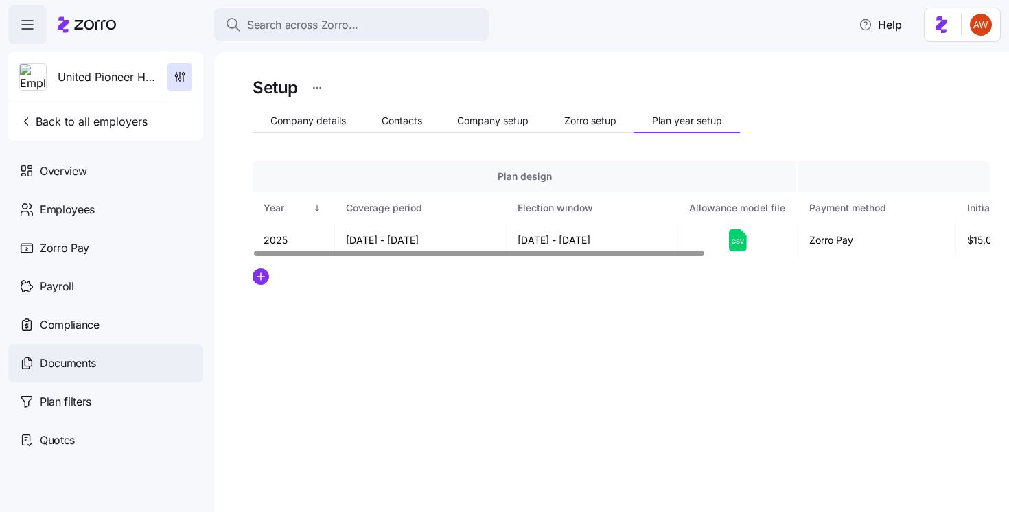
click at [135, 357] on div "Documents" at bounding box center [105, 363] width 195 height 38
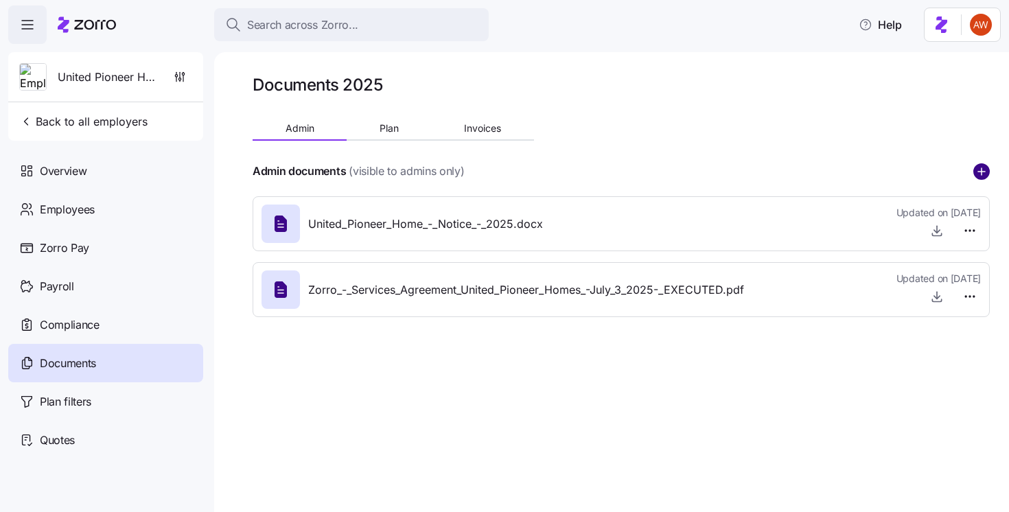
click at [980, 176] on icon "add icon" at bounding box center [981, 171] width 16 height 16
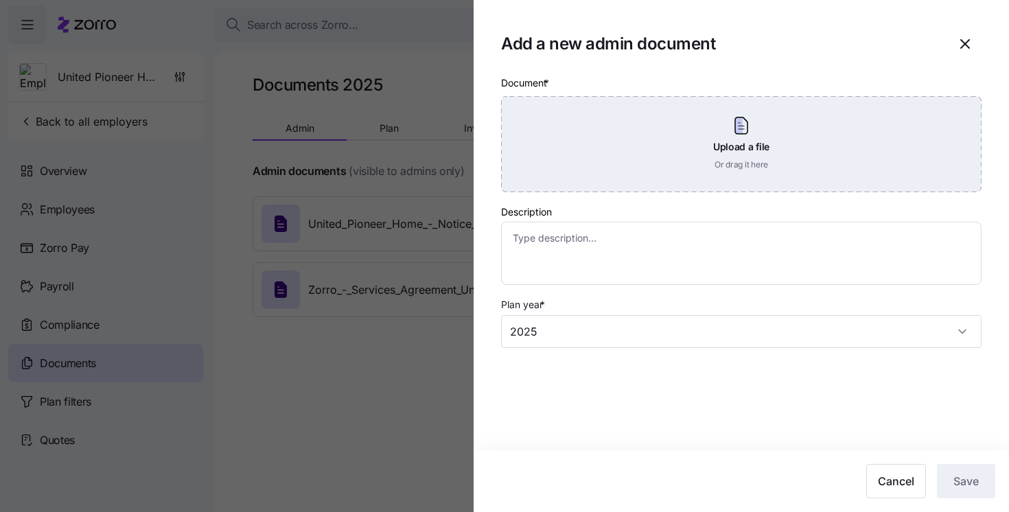
click at [788, 154] on div "Upload a file Or drag it here" at bounding box center [741, 144] width 480 height 96
click at [644, 158] on div "Upload a file Or drag it here" at bounding box center [741, 144] width 480 height 96
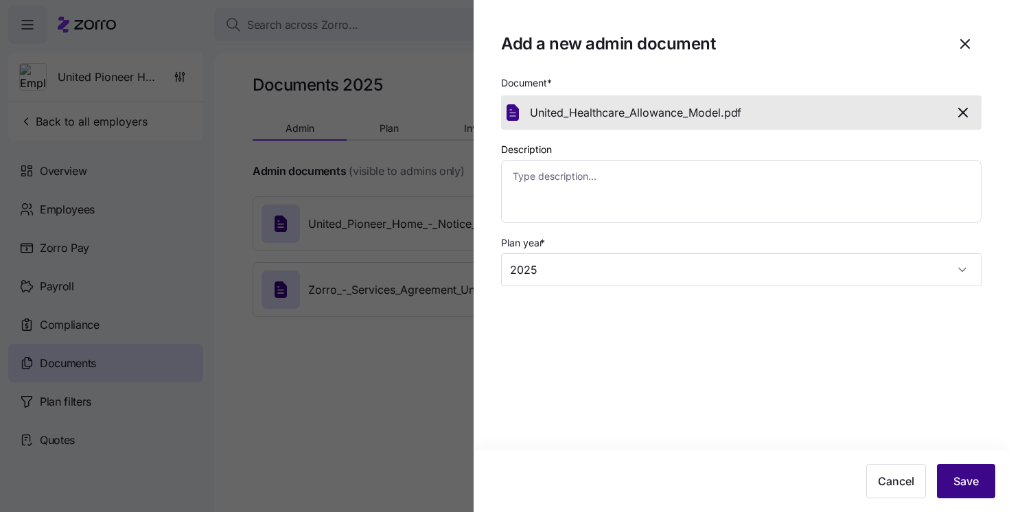
click at [974, 477] on span "Save" at bounding box center [965, 481] width 25 height 16
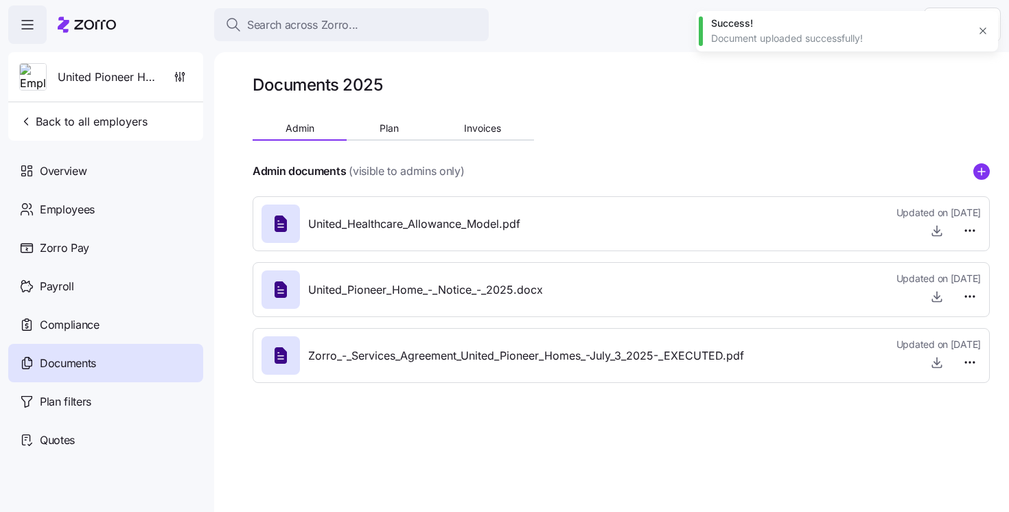
type textarea "x"
